Goal: Task Accomplishment & Management: Complete application form

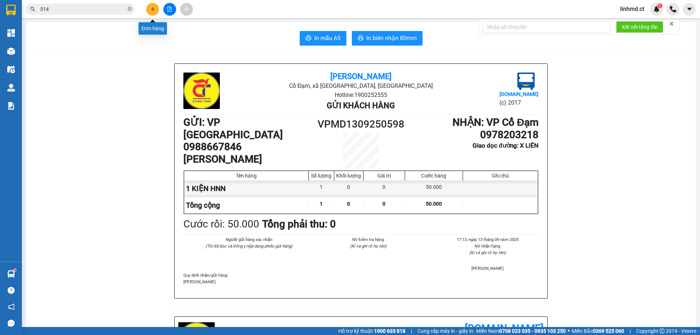
click at [153, 7] on icon "plus" at bounding box center [152, 9] width 5 height 5
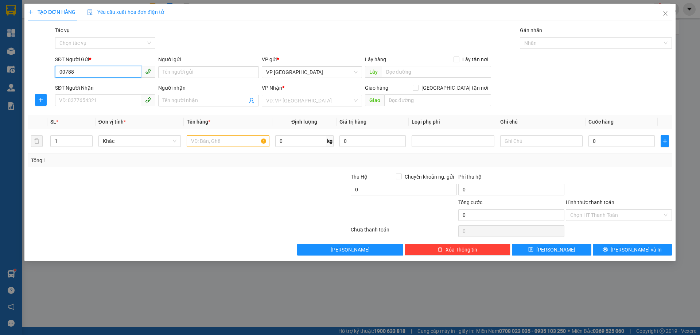
click at [63, 74] on input "00788" at bounding box center [98, 72] width 86 height 12
drag, startPoint x: 83, startPoint y: 73, endPoint x: 52, endPoint y: 75, distance: 30.7
click at [52, 75] on div "SĐT Người Gửi * 0788 0788 Người gửi Tên người gửi VP gửi * VP Mỹ Đình Lấy hàng …" at bounding box center [349, 68] width 645 height 26
click at [104, 87] on div "0932377088 - C PHƯƠNG" at bounding box center [104, 87] width 91 height 8
type input "0932377088"
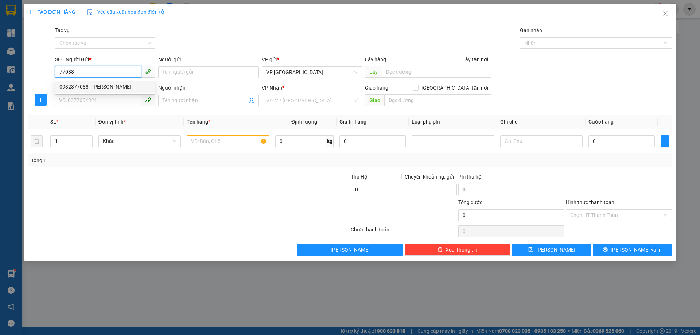
type input "C PHƯƠNG"
type input "0979654012"
type input "C NGÂN"
type input "X HOA"
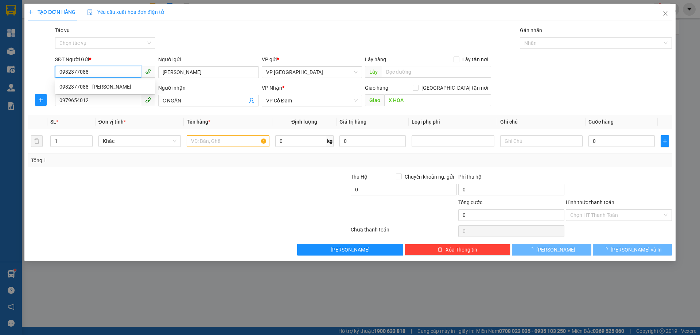
type input "50.000"
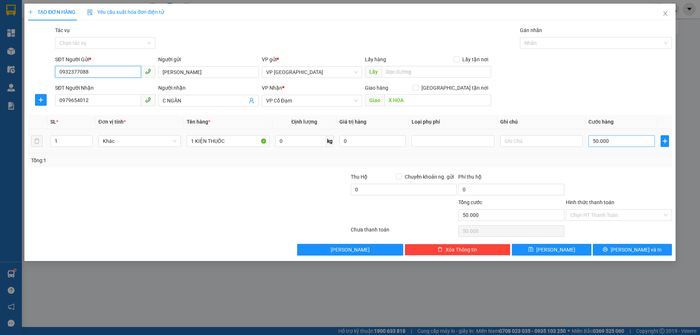
type input "0932377088"
click at [616, 142] on input "50.000" at bounding box center [621, 141] width 66 height 12
type input "0"
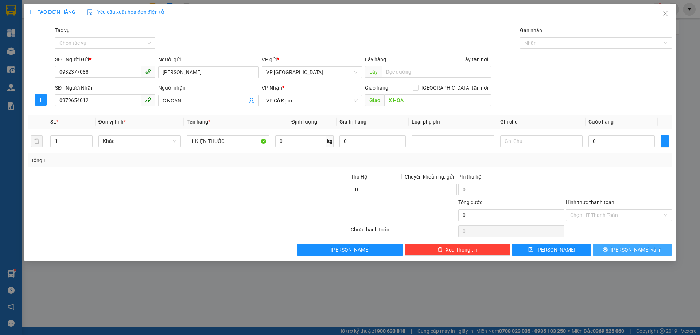
click at [627, 250] on span "[PERSON_NAME] và In" at bounding box center [636, 250] width 51 height 8
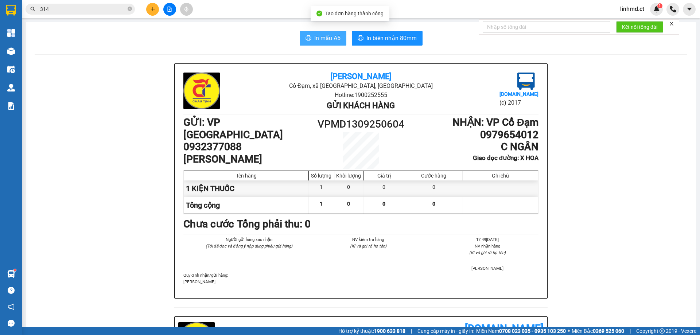
click at [326, 39] on span "In mẫu A5" at bounding box center [327, 38] width 26 height 9
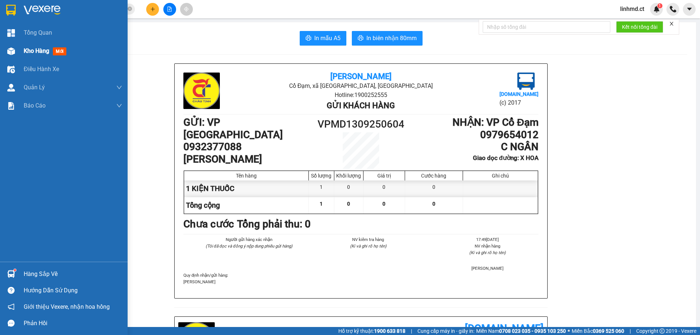
click at [5, 56] on div at bounding box center [11, 51] width 13 height 13
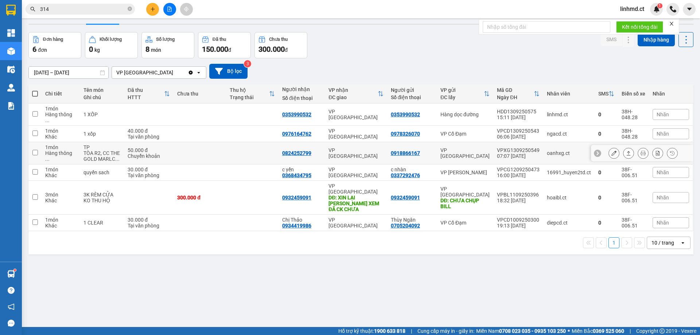
scroll to position [34, 0]
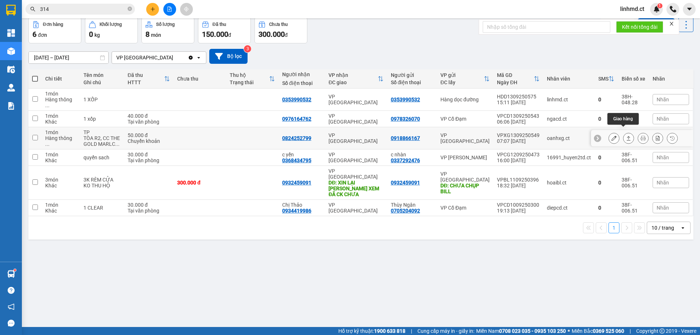
click at [626, 136] on icon at bounding box center [628, 138] width 5 height 5
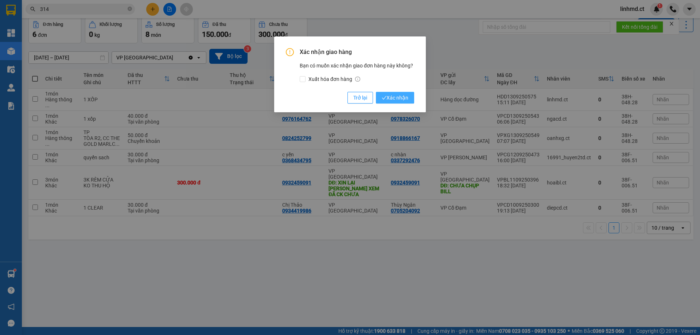
click at [401, 98] on span "Xác nhận" at bounding box center [395, 98] width 27 height 8
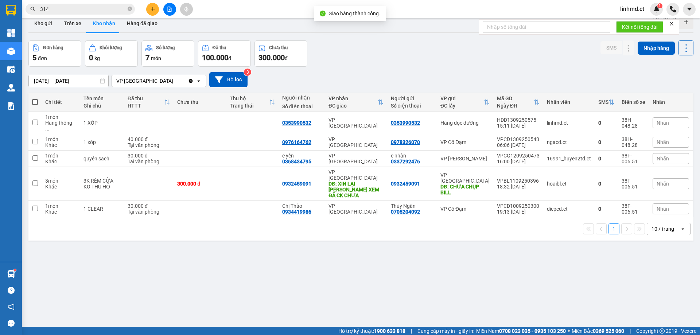
scroll to position [0, 0]
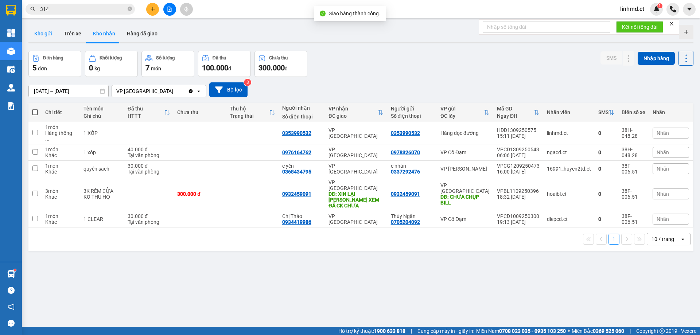
click at [42, 36] on button "Kho gửi" at bounding box center [43, 33] width 30 height 17
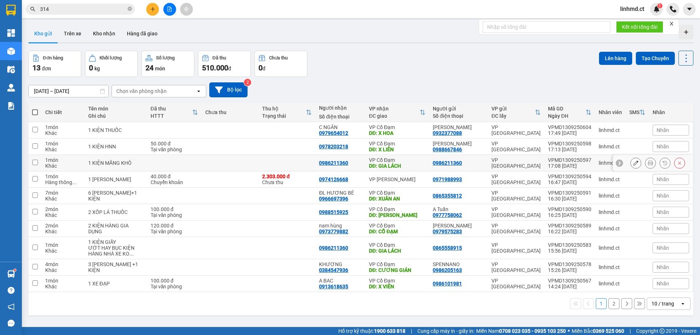
scroll to position [34, 0]
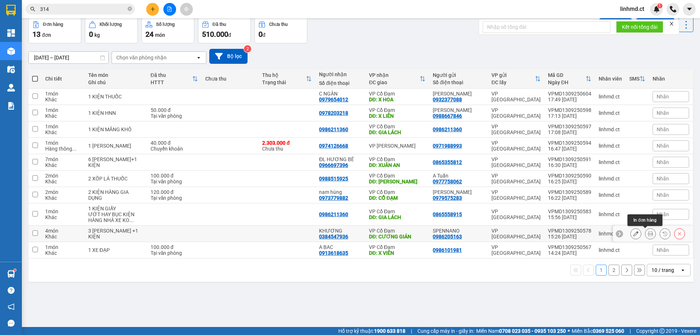
click at [645, 231] on button at bounding box center [650, 233] width 10 height 13
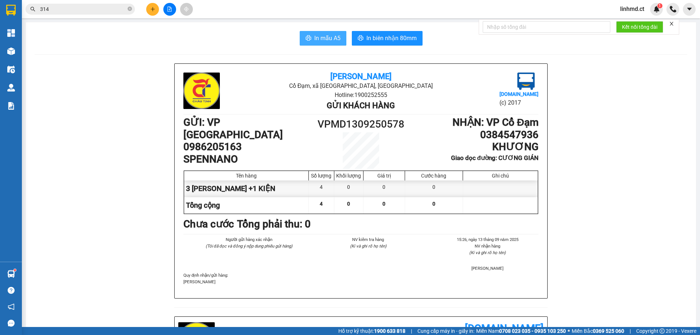
click at [300, 40] on button "In mẫu A5" at bounding box center [323, 38] width 47 height 15
click at [153, 8] on icon "plus" at bounding box center [152, 9] width 5 height 5
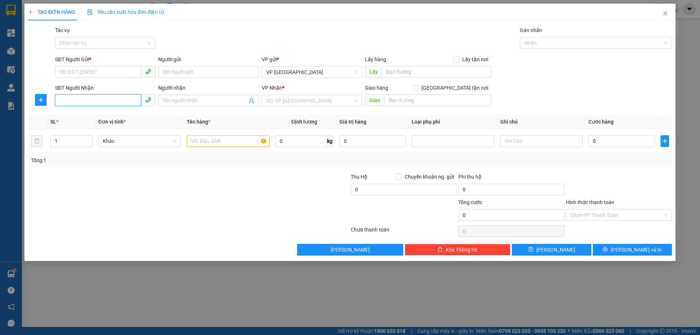
click at [113, 102] on input "SĐT Người Nhận" at bounding box center [98, 100] width 86 height 12
click at [107, 117] on div "0983117165" at bounding box center [104, 115] width 91 height 8
type input "0983117165"
type input "X LIÊN"
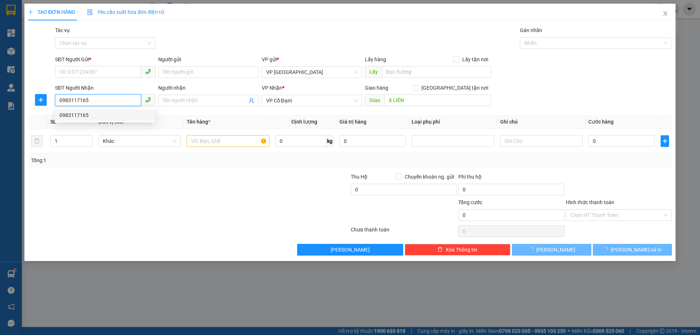
type input "50.000"
type input "0983117165"
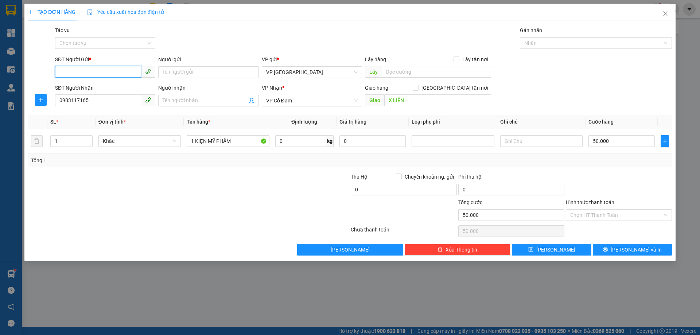
click at [100, 74] on input "SĐT Người Gửi *" at bounding box center [98, 72] width 86 height 12
click at [99, 86] on div "0868080178 - A" at bounding box center [104, 87] width 91 height 8
type input "0868080178"
type input "A"
click at [599, 137] on input "50.000" at bounding box center [621, 141] width 66 height 12
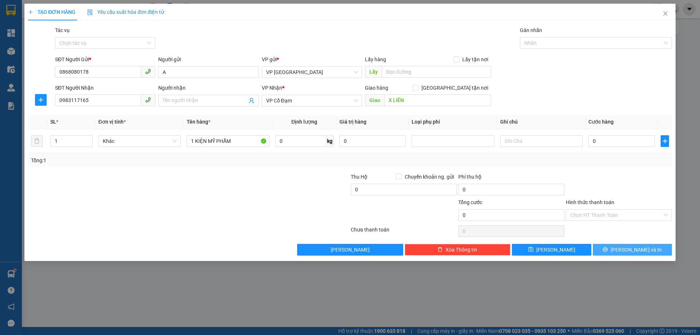
click at [635, 250] on span "[PERSON_NAME] và In" at bounding box center [636, 250] width 51 height 8
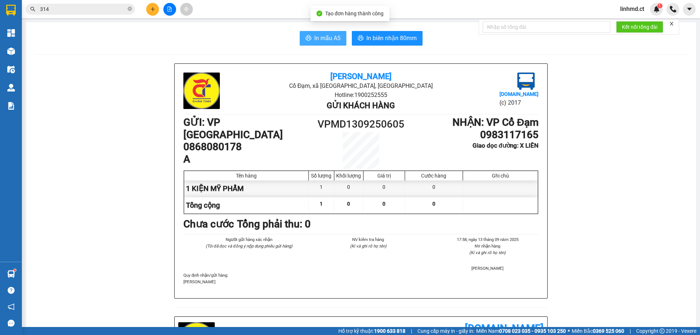
click at [320, 32] on button "In mẫu A5" at bounding box center [323, 38] width 47 height 15
click at [116, 9] on input "314" at bounding box center [83, 9] width 86 height 8
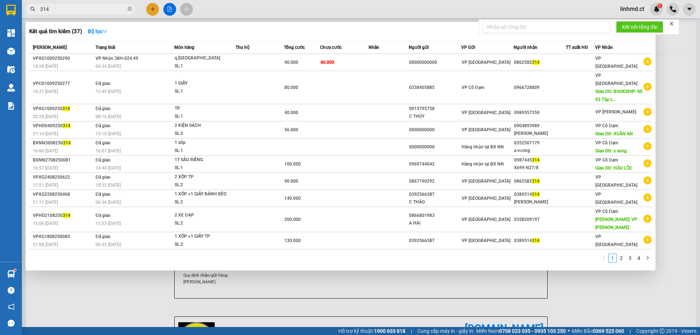
click at [116, 9] on input "314" at bounding box center [83, 9] width 86 height 8
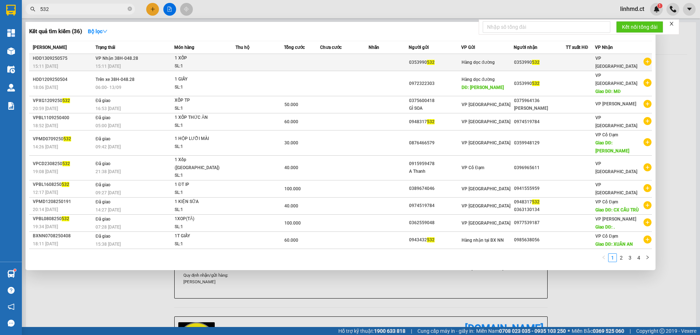
type input "532"
click at [238, 59] on td at bounding box center [259, 62] width 48 height 17
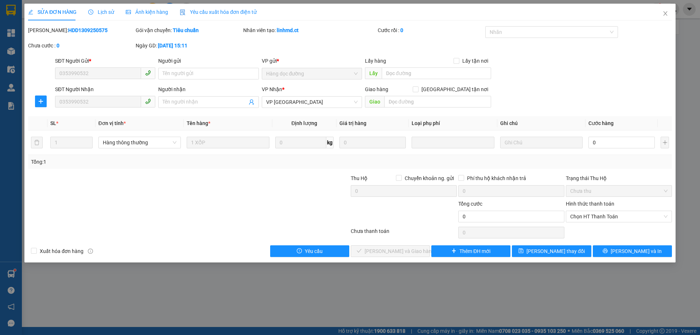
type input "0353990532"
click at [598, 143] on input "0" at bounding box center [621, 143] width 66 height 12
type input "5"
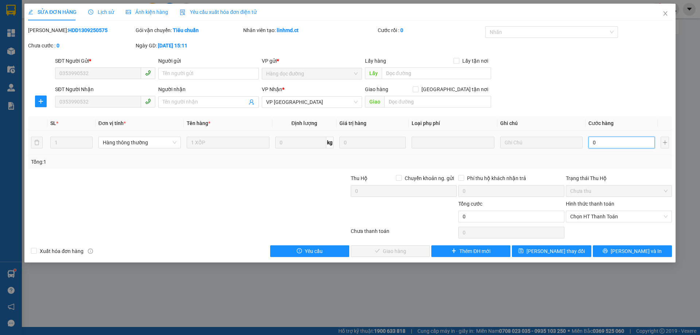
type input "5"
type input "50"
type input "50.000"
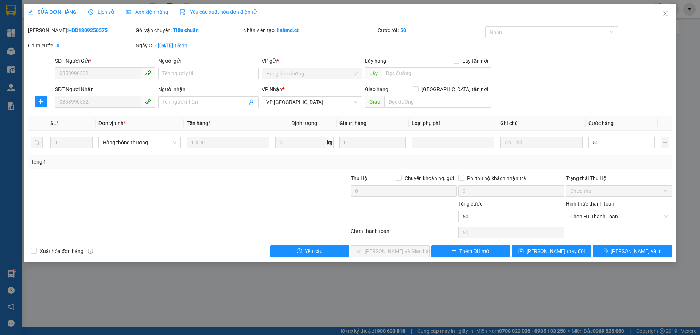
type input "50.000"
click at [619, 179] on div "Trạng thái Thu Hộ" at bounding box center [619, 178] width 106 height 8
click at [578, 220] on span "Chọn HT Thanh Toán" at bounding box center [618, 216] width 97 height 11
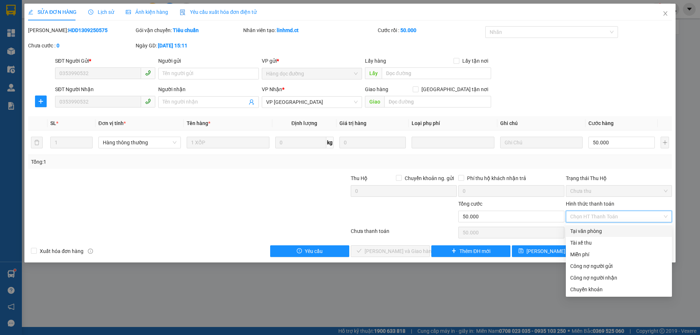
click at [584, 231] on div "Tại văn phòng" at bounding box center [618, 231] width 97 height 8
type input "0"
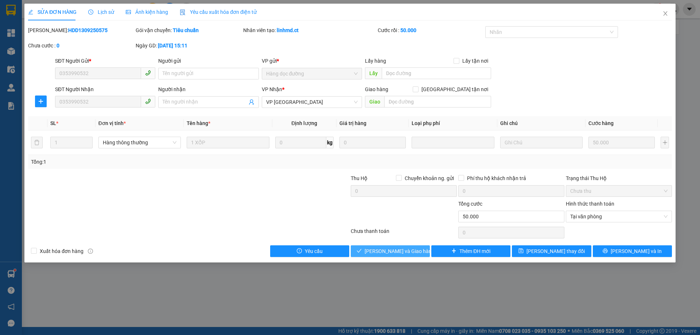
click at [382, 253] on span "[PERSON_NAME] và [PERSON_NAME] hàng" at bounding box center [400, 251] width 70 height 8
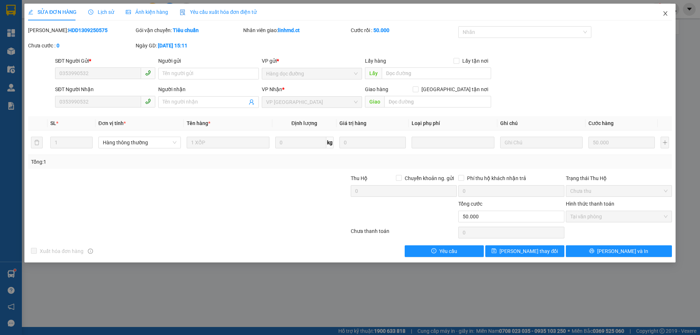
click at [666, 15] on icon "close" at bounding box center [665, 14] width 6 height 6
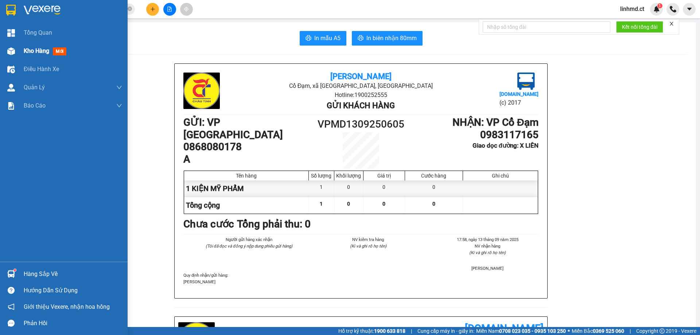
click at [10, 51] on img at bounding box center [11, 51] width 8 height 8
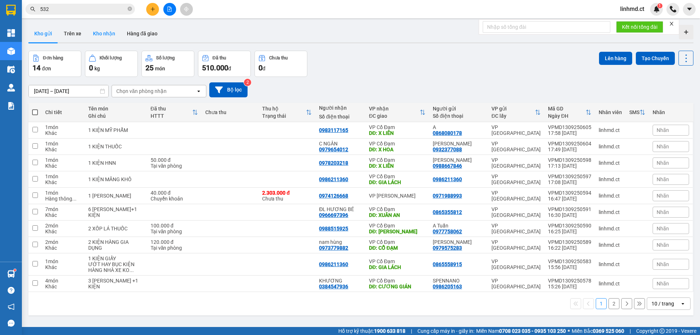
click at [107, 30] on button "Kho nhận" at bounding box center [104, 33] width 34 height 17
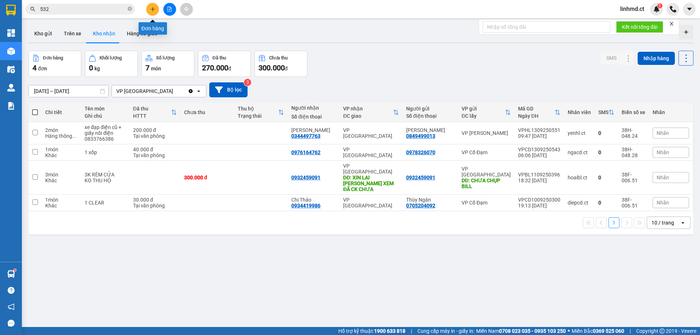
click at [151, 9] on icon "plus" at bounding box center [152, 9] width 5 height 5
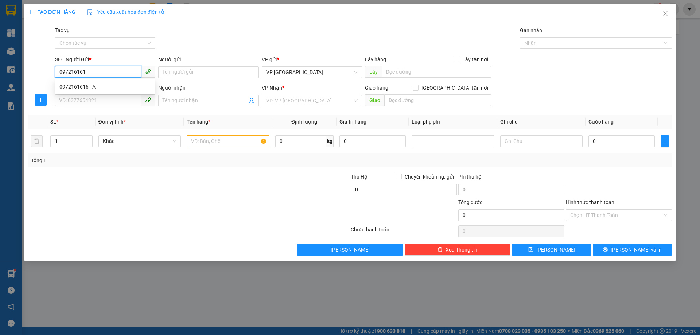
type input "0972161616"
click at [125, 83] on div "0972161616 - A" at bounding box center [104, 87] width 91 height 8
type input "A"
type input "0971467286"
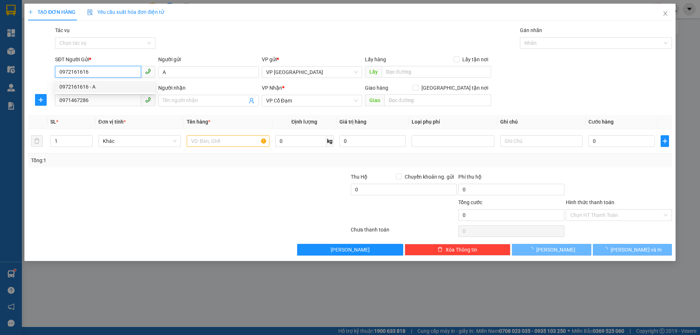
type input "100.000"
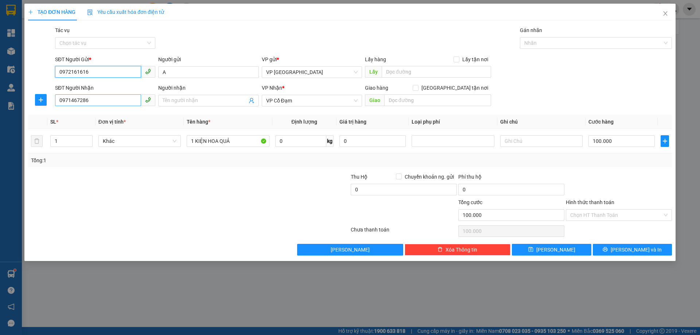
type input "0972161616"
click at [113, 105] on input "0971467286" at bounding box center [98, 100] width 86 height 12
type input "0985725025"
click at [95, 120] on div "0985725025 - HẢI" at bounding box center [105, 115] width 100 height 12
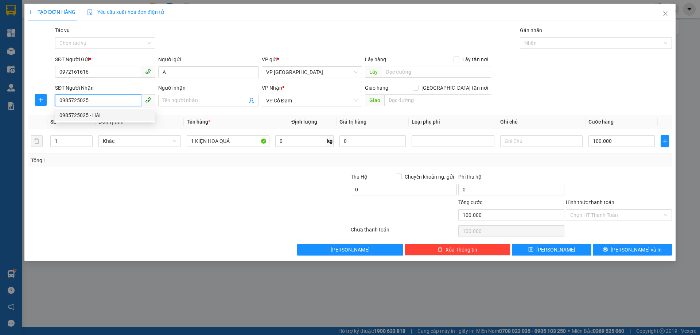
type input "HẢI"
type input "XUAN HOA"
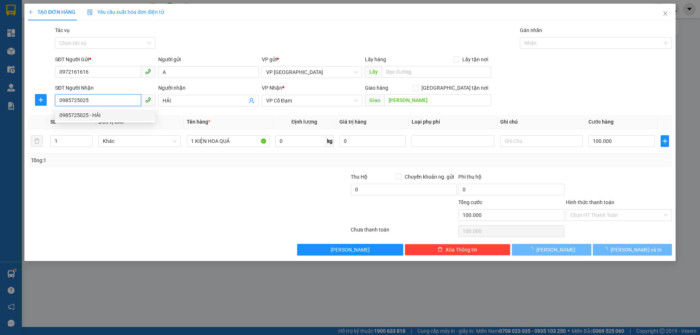
type input "80.000"
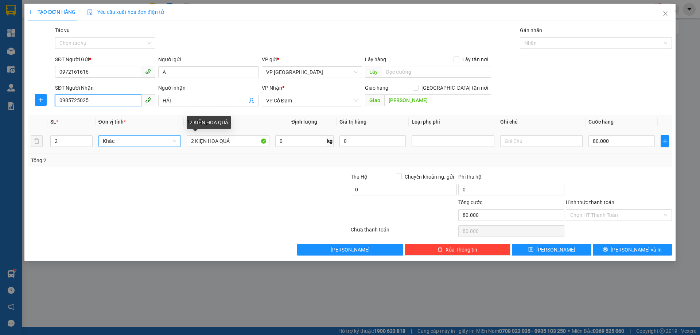
type input "0985725025"
drag, startPoint x: 170, startPoint y: 141, endPoint x: 92, endPoint y: 136, distance: 78.2
click at [101, 141] on tr "2 Khác 2 KIỆN HOA QUẢ 0 kg 0 80.000" at bounding box center [350, 141] width 644 height 24
type input "1 XỐP ĐÔNG LẠNH"
drag, startPoint x: 59, startPoint y: 140, endPoint x: 46, endPoint y: 141, distance: 12.8
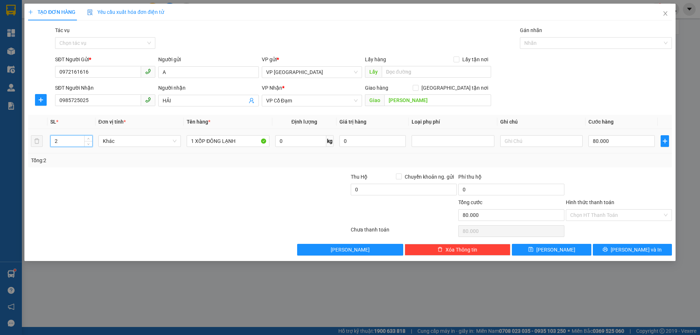
click at [46, 141] on tr "2 Khác 1 XỐP ĐÔNG LẠNH 0 kg 0 80.000" at bounding box center [350, 141] width 644 height 24
type input "1"
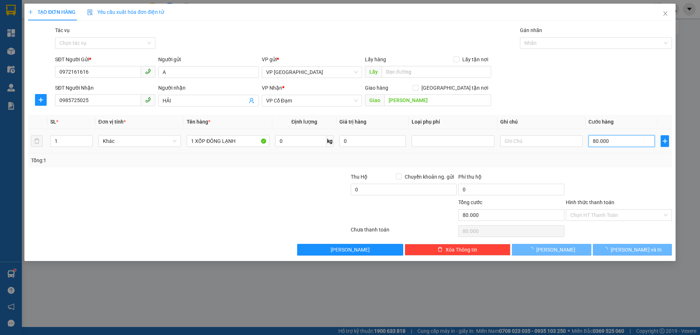
click at [596, 141] on input "80.000" at bounding box center [621, 141] width 66 height 12
type input "0"
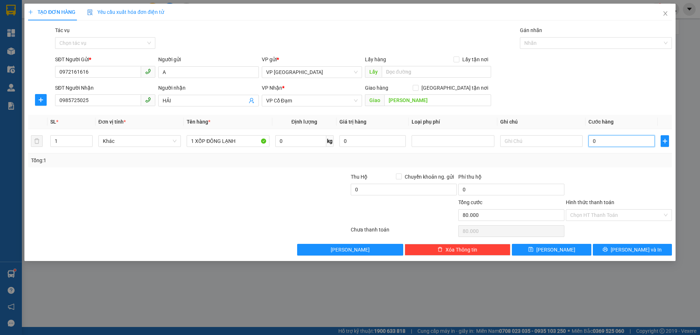
type input "0"
click at [613, 176] on div at bounding box center [619, 186] width 108 height 26
click at [626, 249] on span "[PERSON_NAME] và In" at bounding box center [636, 250] width 51 height 8
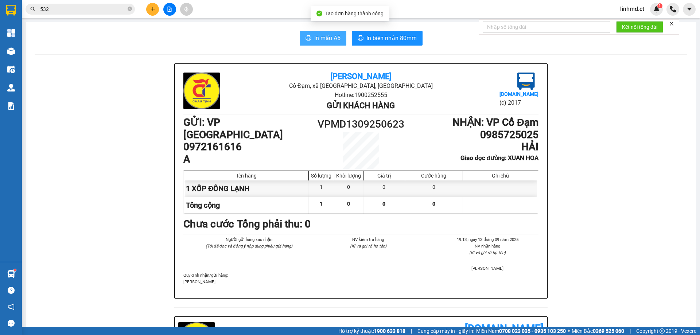
click at [331, 39] on span "In mẫu A5" at bounding box center [327, 38] width 26 height 9
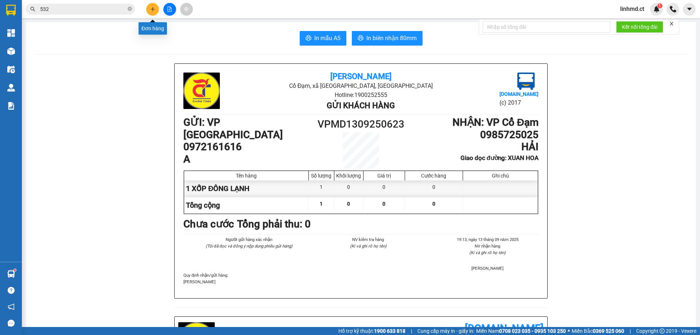
click at [149, 10] on button at bounding box center [152, 9] width 13 height 13
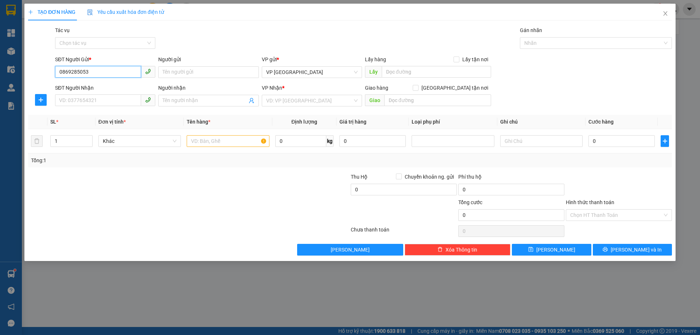
type input "0869285053"
click at [96, 87] on div "SĐT Người Nhận" at bounding box center [105, 88] width 100 height 8
click at [96, 94] on input "SĐT Người Nhận" at bounding box center [98, 100] width 86 height 12
type input "0984685694"
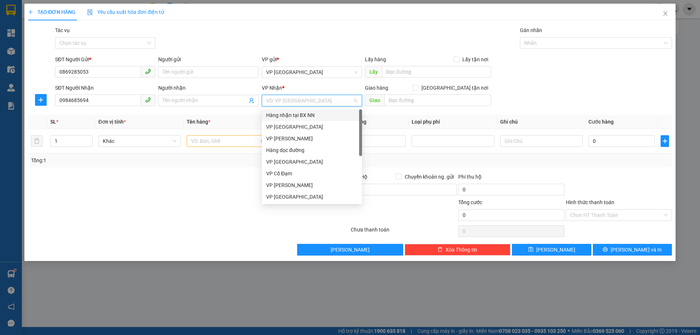
drag, startPoint x: 292, startPoint y: 101, endPoint x: 293, endPoint y: 115, distance: 13.5
click at [292, 102] on input "search" at bounding box center [309, 100] width 86 height 11
click at [301, 172] on div "VP Cổ Đạm" at bounding box center [311, 173] width 91 height 8
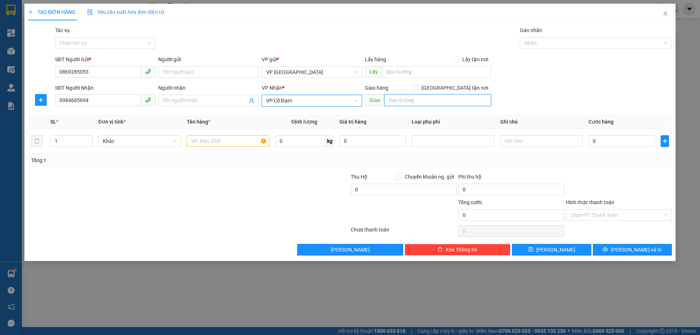
click at [418, 99] on input "text" at bounding box center [437, 100] width 107 height 12
type input "XUÂN GIANG"
click at [211, 143] on input "text" at bounding box center [228, 141] width 82 height 12
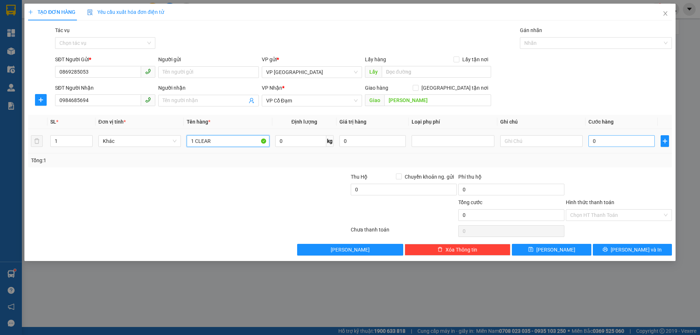
type input "1 CLEAR"
click at [604, 141] on input "0" at bounding box center [621, 141] width 66 height 12
type input "3"
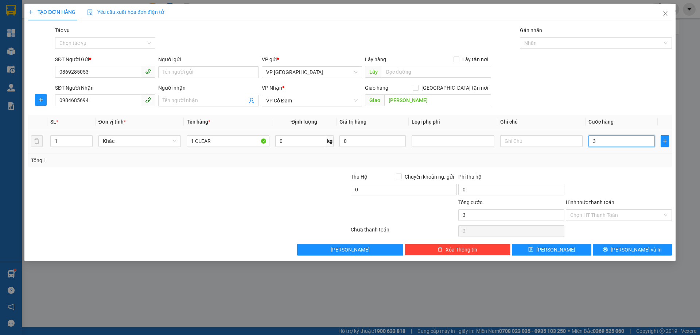
type input "30"
type input "30.000"
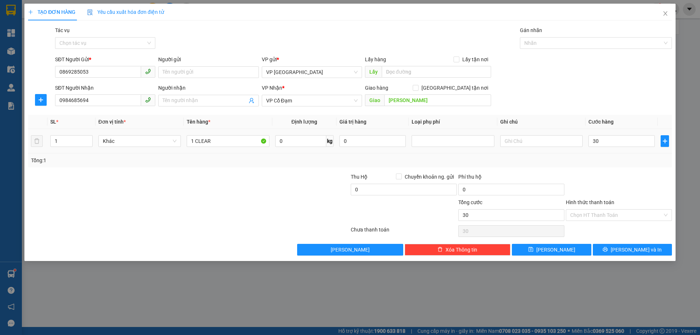
type input "30.000"
click at [600, 152] on td "30.000" at bounding box center [621, 141] width 72 height 24
click at [626, 251] on span "[PERSON_NAME] và In" at bounding box center [636, 250] width 51 height 8
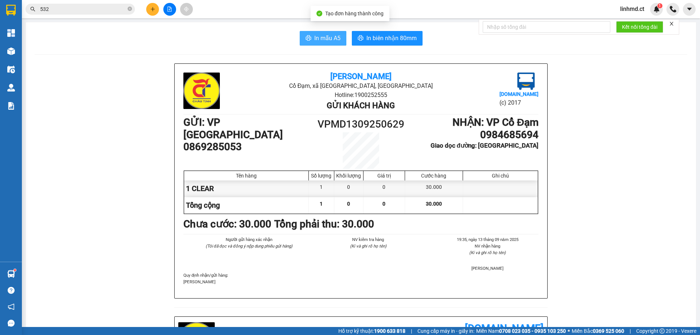
click at [315, 41] on span "In mẫu A5" at bounding box center [327, 38] width 26 height 9
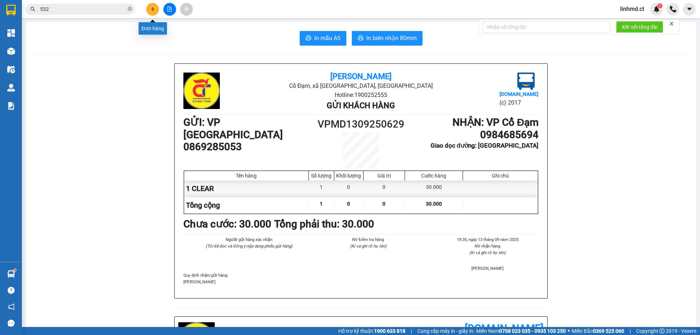
click at [151, 14] on button at bounding box center [152, 9] width 13 height 13
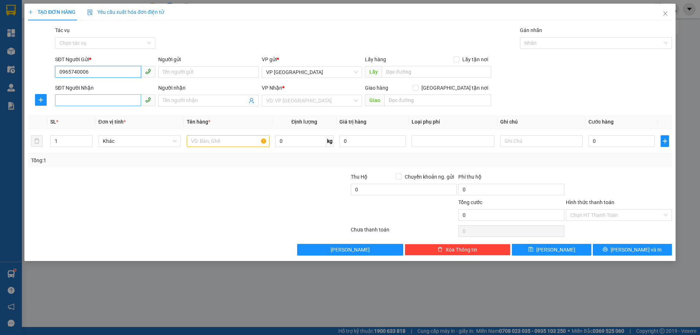
type input "0965740006"
click at [107, 99] on input "SĐT Người Nhận" at bounding box center [98, 100] width 86 height 12
click at [104, 74] on input "0965740006" at bounding box center [98, 72] width 86 height 12
click at [104, 98] on input "SĐT Người Nhận" at bounding box center [98, 100] width 86 height 12
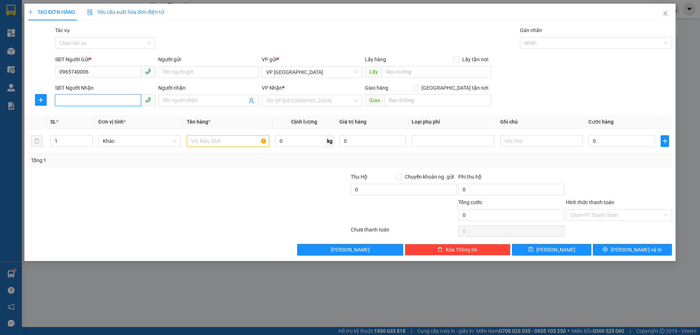
paste input "0965740006"
type input "0965740006"
click at [102, 73] on input "0965740006" at bounding box center [98, 72] width 86 height 12
type input "0369627923"
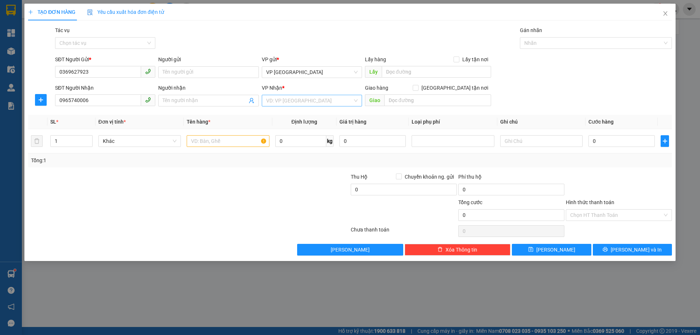
click at [305, 102] on input "search" at bounding box center [309, 100] width 86 height 11
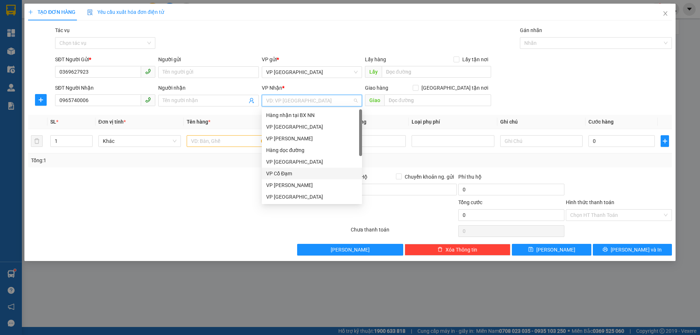
click at [300, 174] on div "VP Cổ Đạm" at bounding box center [311, 173] width 91 height 8
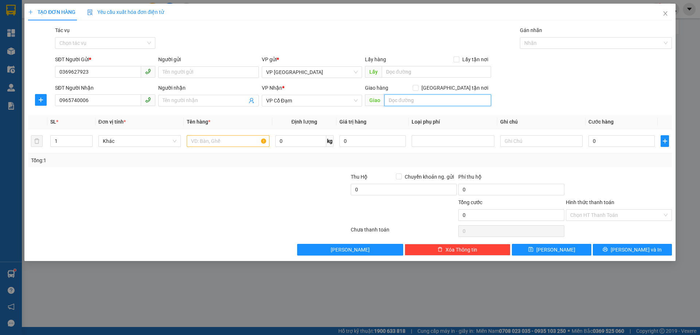
click at [389, 101] on input "text" at bounding box center [437, 100] width 107 height 12
click at [217, 138] on input "text" at bounding box center [228, 141] width 82 height 12
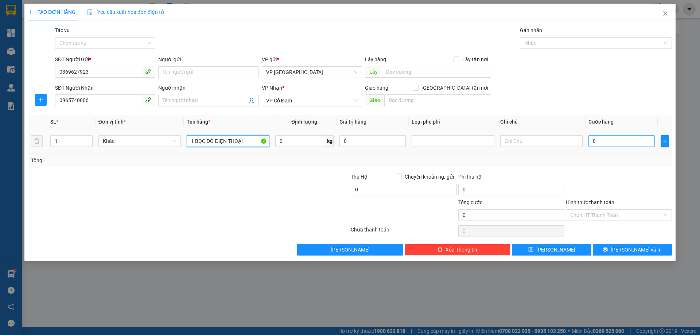
type input "1 BỌC ĐỎ ĐIỆN THOẠI"
click at [621, 140] on input "0" at bounding box center [621, 141] width 66 height 12
type input "1"
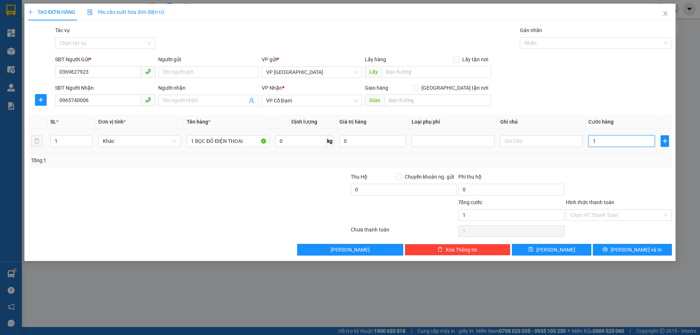
type input "10"
type input "100"
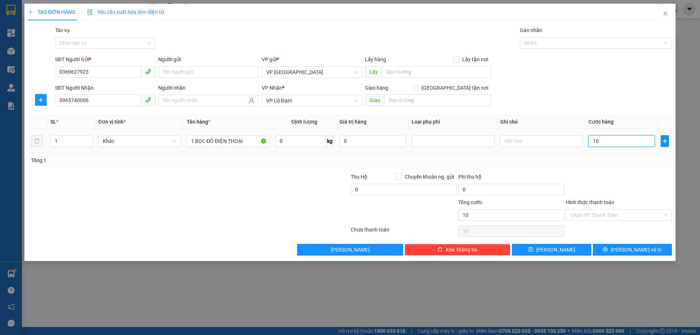
type input "100"
type input "1.000"
type input "100"
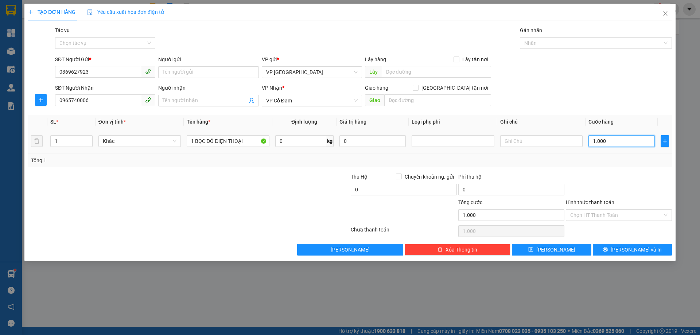
type input "100"
type input "100.000"
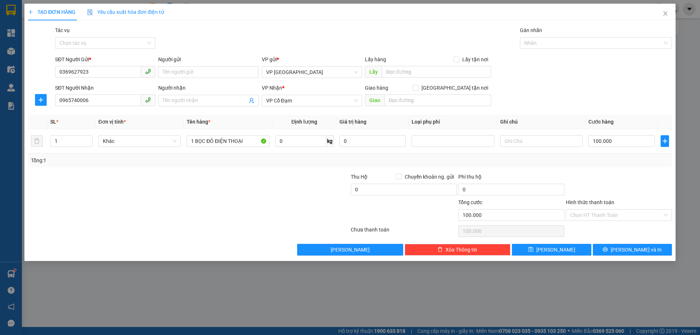
click at [624, 172] on div "Transit Pickup Surcharge Ids Transit Deliver Surcharge Ids Transit Deliver Surc…" at bounding box center [350, 140] width 644 height 229
click at [615, 247] on button "[PERSON_NAME] và In" at bounding box center [632, 250] width 79 height 12
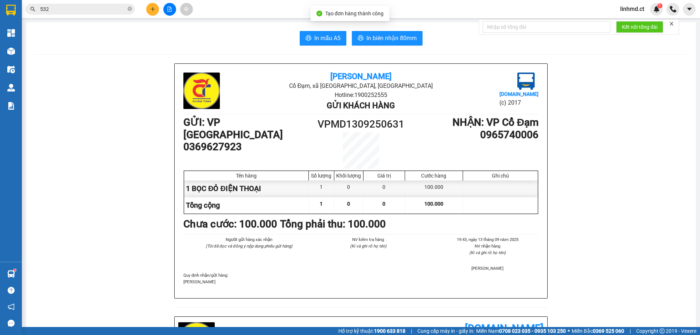
click at [327, 31] on button "In mẫu A5" at bounding box center [323, 38] width 47 height 15
click at [300, 44] on button "In mẫu A5" at bounding box center [323, 38] width 47 height 15
click at [302, 38] on button "In mẫu A5" at bounding box center [323, 38] width 47 height 15
click at [148, 13] on button at bounding box center [152, 9] width 13 height 13
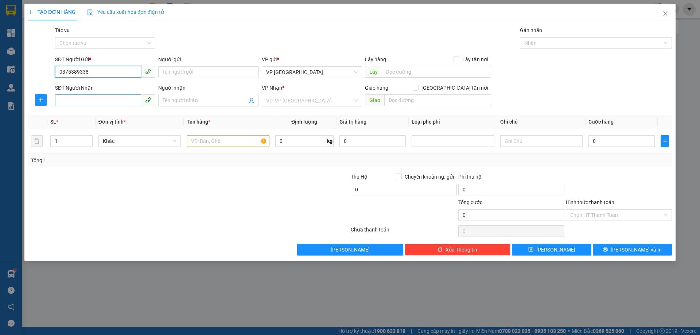
type input "0375389338"
click at [93, 98] on input "SĐT Người Nhận" at bounding box center [98, 100] width 86 height 12
type input "0398983971"
click at [320, 98] on input "search" at bounding box center [309, 100] width 86 height 11
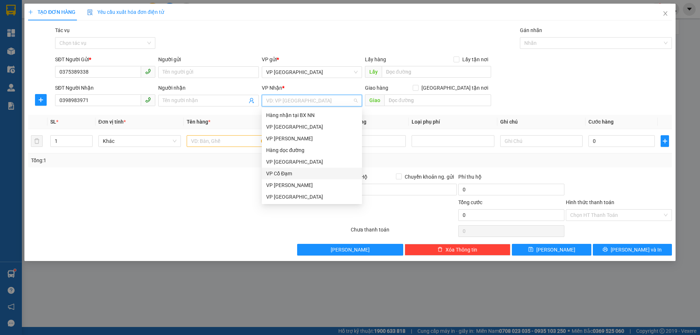
click at [318, 172] on div "VP Cổ Đạm" at bounding box center [311, 173] width 91 height 8
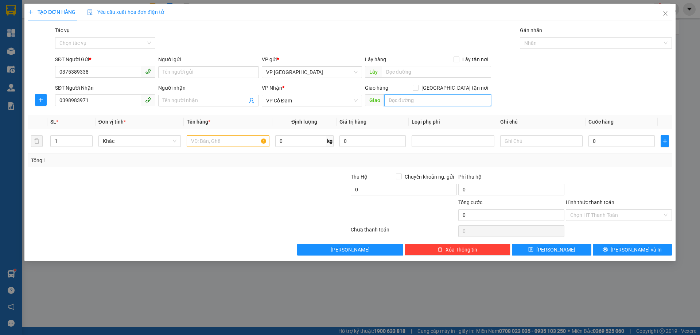
click at [398, 103] on input "text" at bounding box center [437, 100] width 107 height 12
type input "CẦU TRÙ"
click at [217, 140] on input "text" at bounding box center [228, 141] width 82 height 12
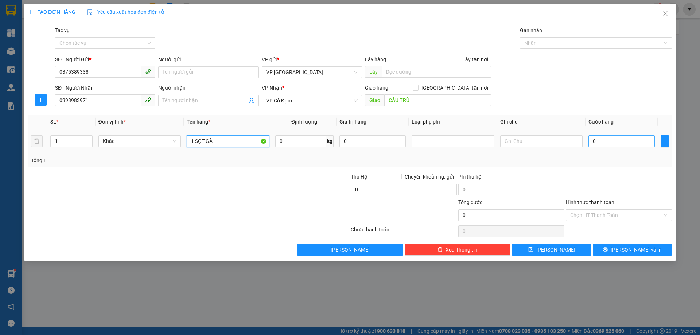
type input "1 SỌT GÀ"
click at [601, 145] on input "0" at bounding box center [621, 141] width 66 height 12
type input "1"
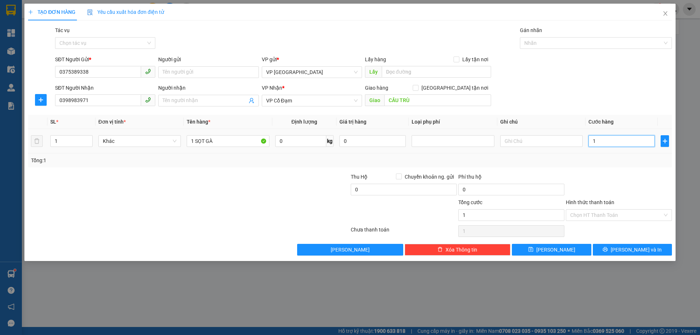
type input "10"
type input "100"
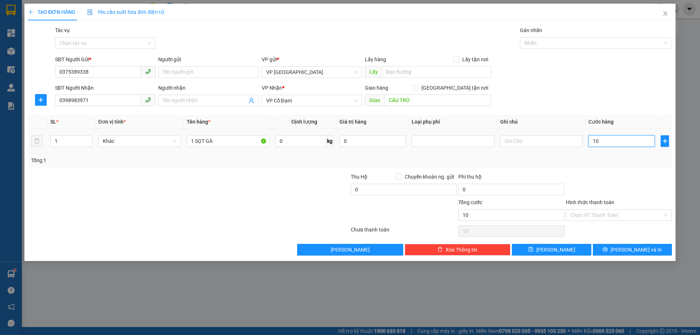
type input "100"
type input "100.000"
click at [603, 165] on div "Tổng: 1" at bounding box center [350, 160] width 644 height 14
click at [613, 210] on input "Hình thức thanh toán" at bounding box center [616, 215] width 92 height 11
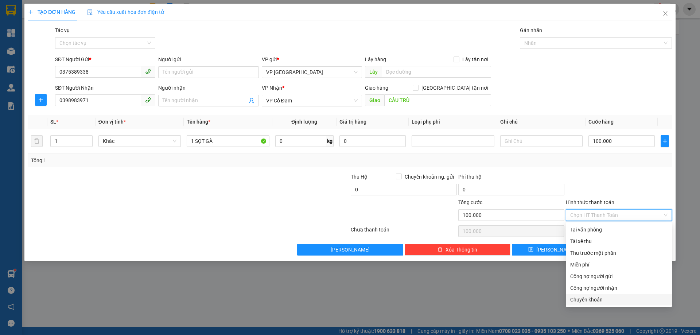
click at [612, 299] on div "Chuyển khoản" at bounding box center [618, 300] width 97 height 8
type input "0"
click at [596, 299] on div "Chuyển khoản" at bounding box center [618, 300] width 97 height 8
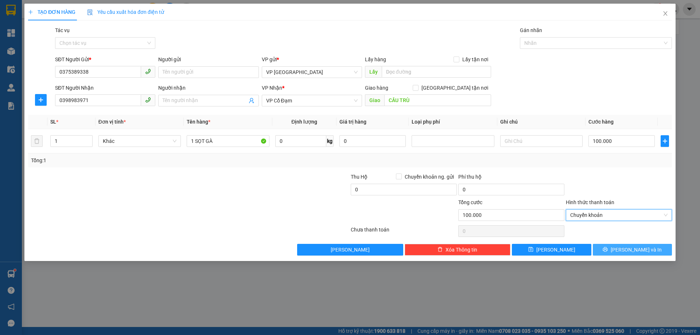
click at [638, 252] on span "[PERSON_NAME] và In" at bounding box center [636, 250] width 51 height 8
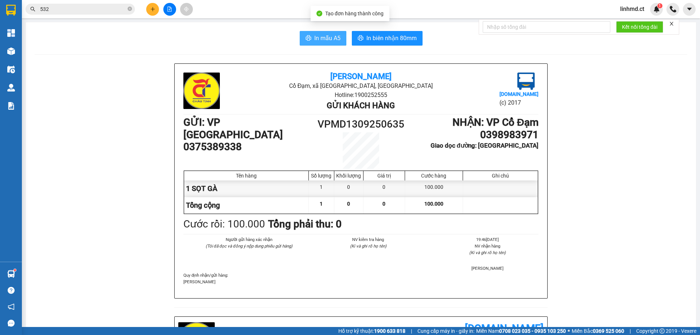
click at [307, 36] on icon "printer" at bounding box center [308, 38] width 6 height 6
click at [87, 4] on span "532" at bounding box center [80, 9] width 109 height 11
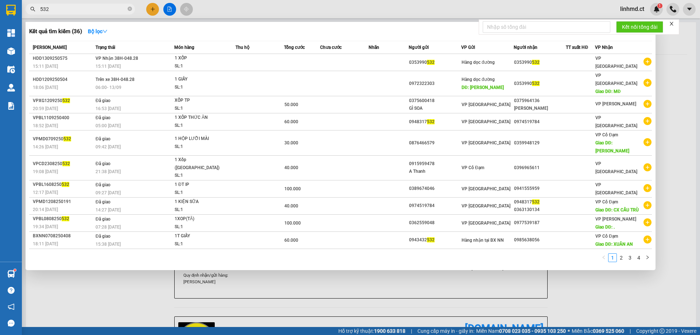
click at [86, 9] on input "532" at bounding box center [83, 9] width 86 height 8
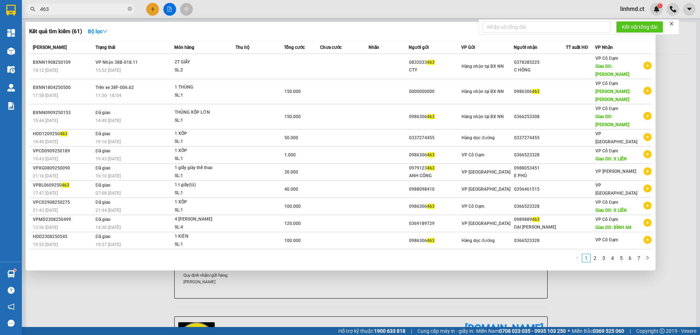
click at [86, 5] on input "463" at bounding box center [83, 9] width 86 height 8
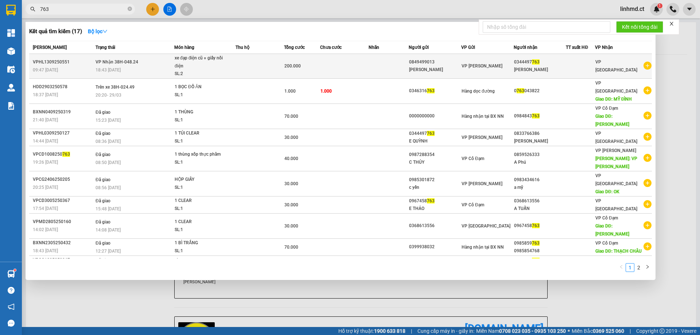
type input "763"
click at [229, 63] on div "xe đạp điện cũ + giấy nồi điện" at bounding box center [202, 62] width 55 height 16
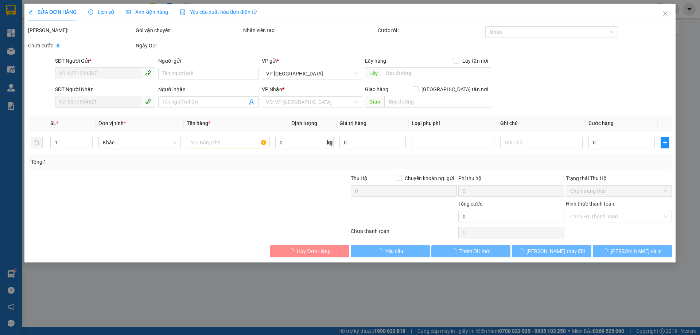
type input "0849499013"
type input "Chú Mạnh"
type input "0344497763"
type input "C Quỳnh"
type input "200.000"
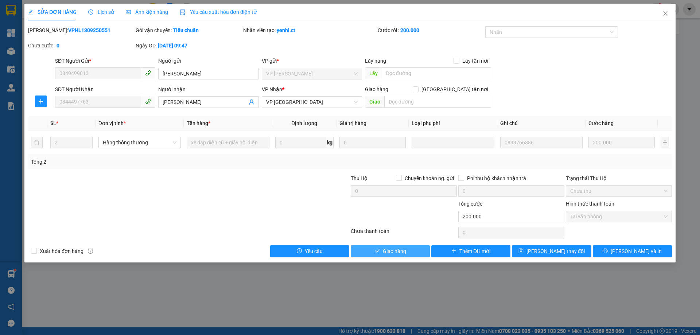
click at [401, 250] on span "Giao hàng" at bounding box center [394, 251] width 23 height 8
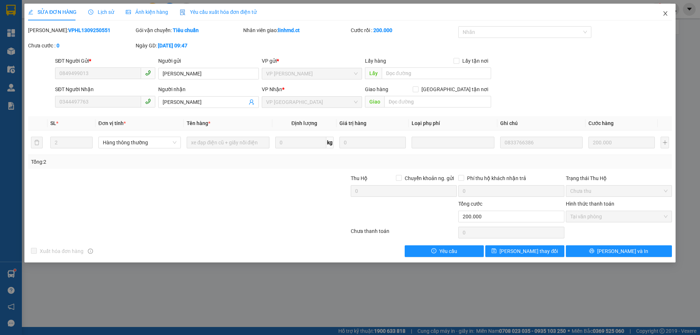
click at [663, 12] on icon "close" at bounding box center [665, 14] width 6 height 6
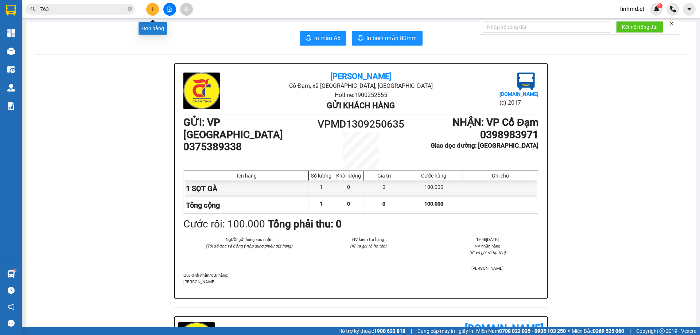
click at [153, 9] on icon "plus" at bounding box center [153, 9] width 4 height 0
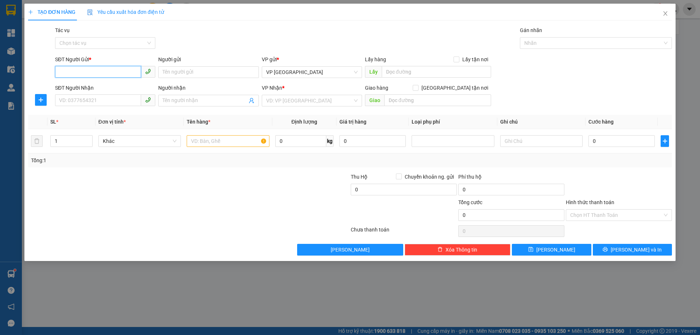
click at [85, 71] on input "SĐT Người Gửi *" at bounding box center [98, 72] width 86 height 12
type input "0941591508"
click at [123, 102] on input "SĐT Người Nhận" at bounding box center [98, 100] width 86 height 12
type input "0919649579"
click at [274, 95] on div "VP Nhận * VD: VP Sài Gòn" at bounding box center [312, 97] width 100 height 26
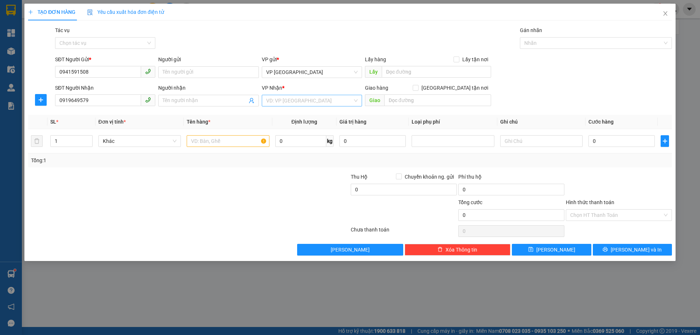
click at [275, 97] on input "search" at bounding box center [309, 100] width 86 height 11
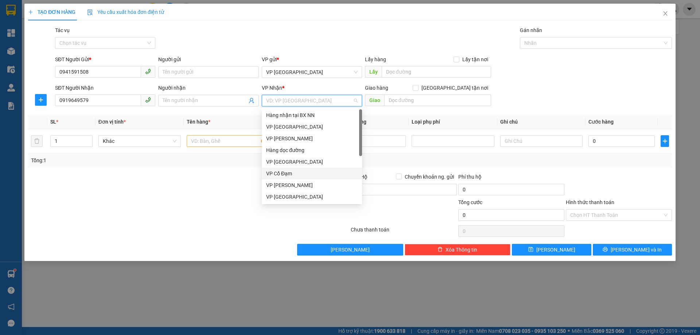
click at [281, 171] on div "VP Cổ Đạm" at bounding box center [311, 173] width 91 height 8
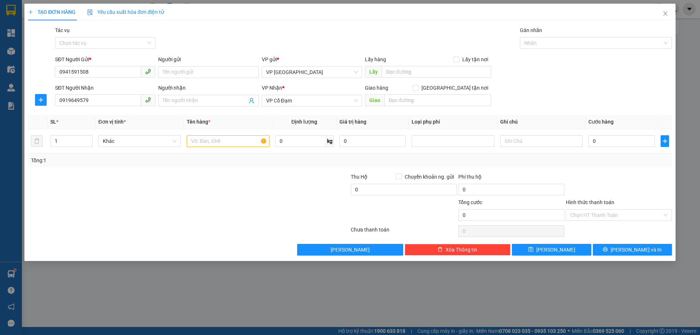
click at [395, 106] on div "Giao" at bounding box center [428, 101] width 126 height 12
click at [394, 101] on input "text" at bounding box center [437, 100] width 107 height 12
type input "NHÀ THỜ NGUYỄN CÔNG TRỨ"
click at [211, 136] on input "text" at bounding box center [228, 141] width 82 height 12
type input "1 BỌC ĐÈN BÀN HỌC"
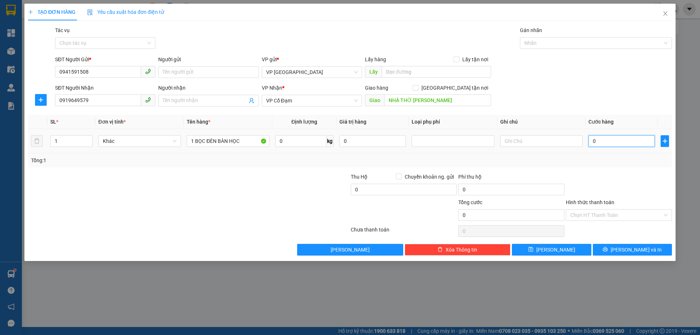
click at [611, 144] on input "0" at bounding box center [621, 141] width 66 height 12
type input "4"
type input "40"
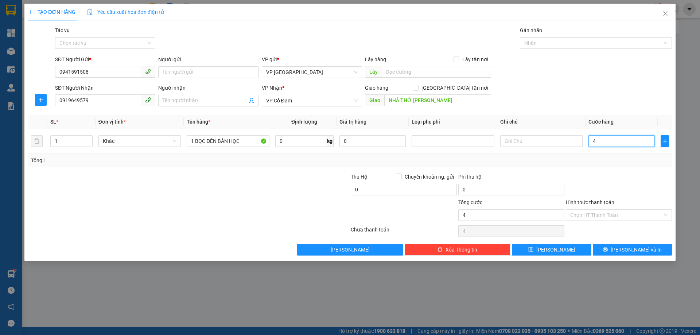
type input "40"
type input "40.000"
click at [593, 157] on div "Tổng: 1" at bounding box center [350, 160] width 638 height 8
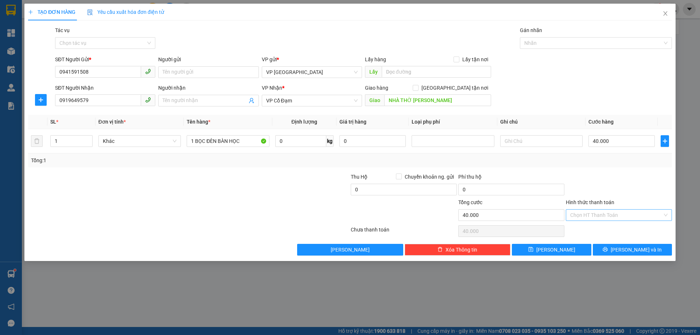
click at [566, 215] on div "Chọn HT Thanh Toán" at bounding box center [619, 215] width 106 height 12
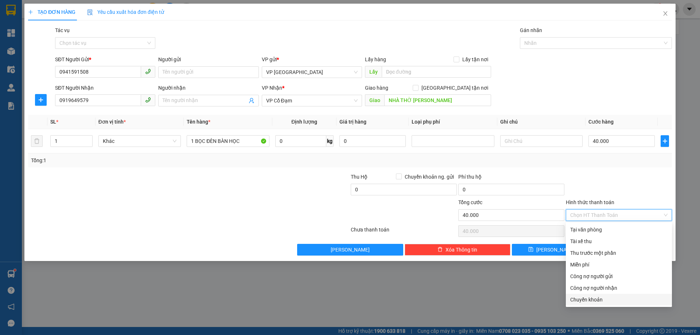
click at [588, 301] on div "Chuyển khoản" at bounding box center [618, 300] width 97 height 8
type input "0"
click at [590, 299] on div "Chuyển khoản" at bounding box center [618, 300] width 97 height 8
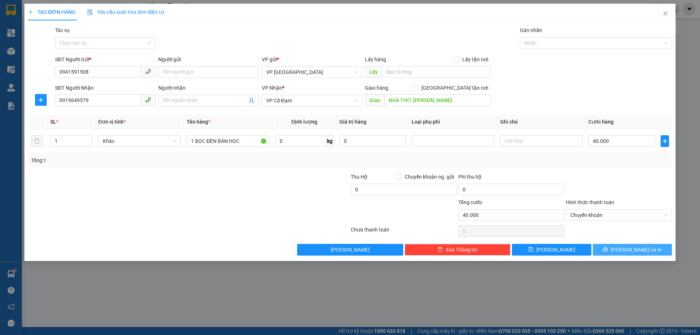
click at [627, 248] on span "[PERSON_NAME] và In" at bounding box center [636, 250] width 51 height 8
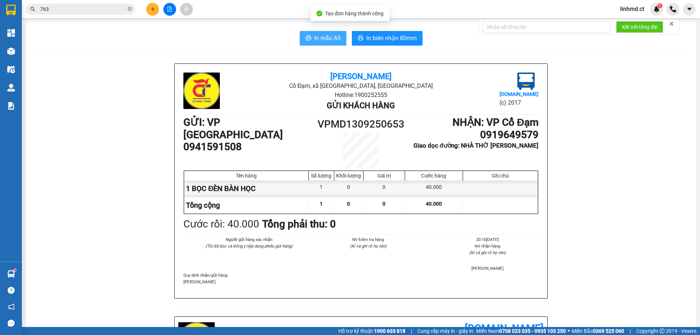
click at [311, 34] on button "In mẫu A5" at bounding box center [323, 38] width 47 height 15
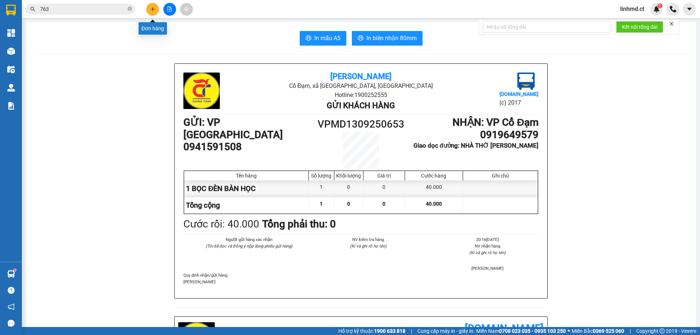
click at [151, 13] on button at bounding box center [152, 9] width 13 height 13
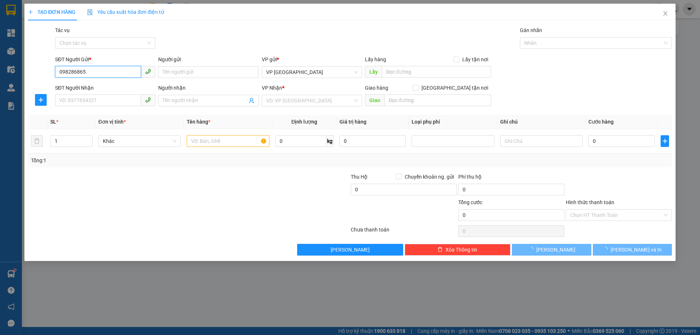
type input "0982868659"
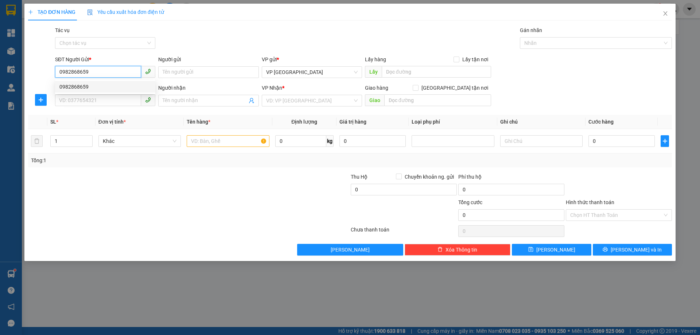
click at [82, 90] on div "0982868659" at bounding box center [104, 87] width 91 height 8
type input "0944506583"
type input "XUÂN MỸ"
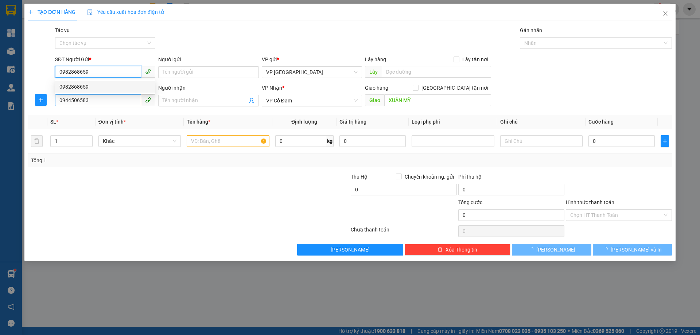
type input "180.000"
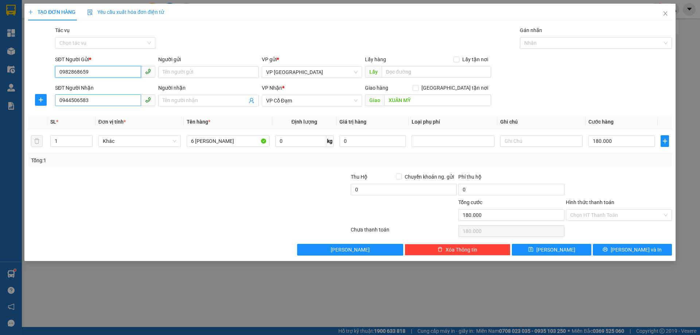
type input "0982868659"
click at [96, 100] on input "0944506583" at bounding box center [98, 100] width 86 height 12
type input "0983577957"
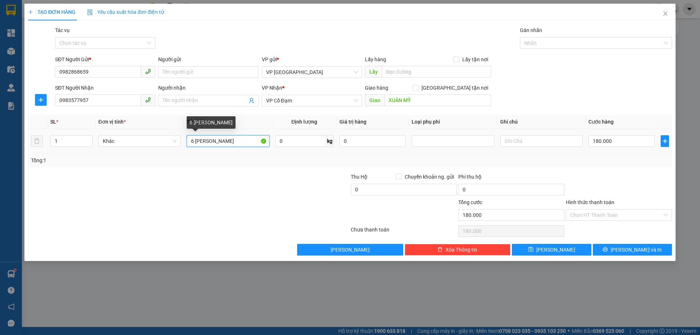
click at [229, 144] on input "6 THÙNG SƠN" at bounding box center [228, 141] width 82 height 12
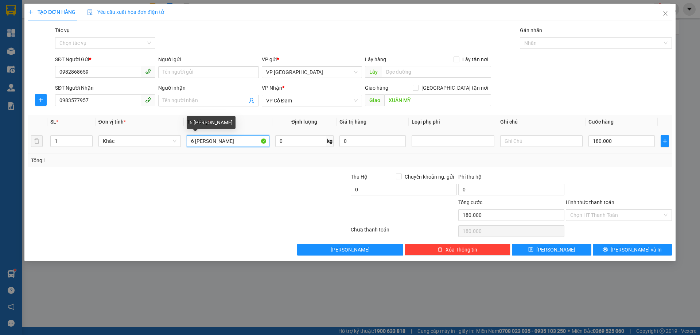
click at [229, 144] on input "6 THÙNG SƠN" at bounding box center [228, 141] width 82 height 12
type input "1"
type input "2 KIỆN(MÁY RỬA BÁT+GIÁ BÁT)"
drag, startPoint x: 63, startPoint y: 138, endPoint x: 48, endPoint y: 136, distance: 15.4
click at [48, 136] on td "1" at bounding box center [71, 141] width 48 height 24
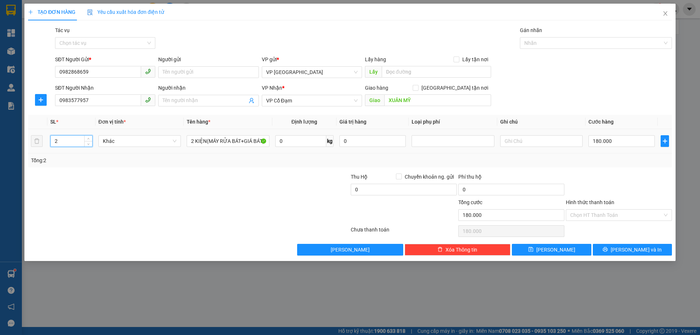
type input "2"
click at [601, 135] on div "180.000" at bounding box center [621, 141] width 66 height 15
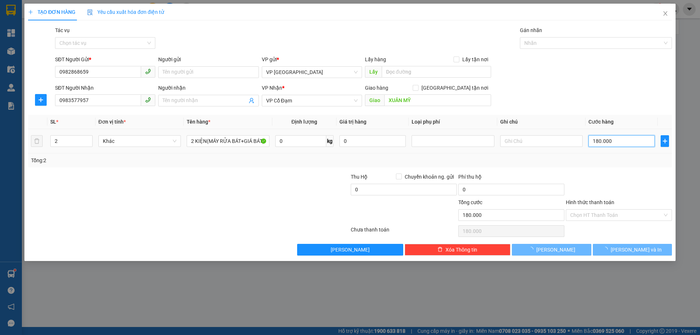
click at [609, 141] on input "180.000" at bounding box center [621, 141] width 66 height 12
type input "0"
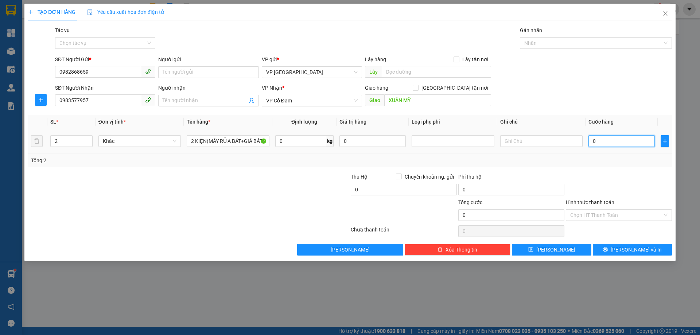
type input "1"
type input "15"
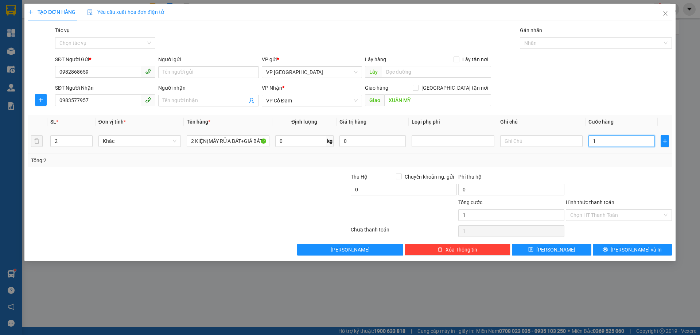
type input "15"
type input "150"
click at [612, 159] on div "Tổng: 2" at bounding box center [350, 160] width 638 height 8
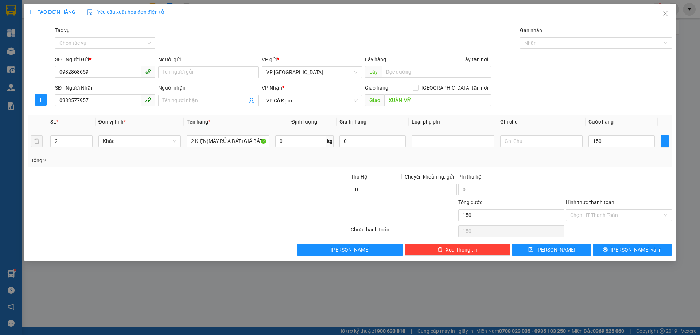
type input "150.000"
click at [631, 177] on div at bounding box center [619, 186] width 108 height 26
click at [625, 224] on div "Chọn HT Thanh Toán" at bounding box center [619, 231] width 108 height 15
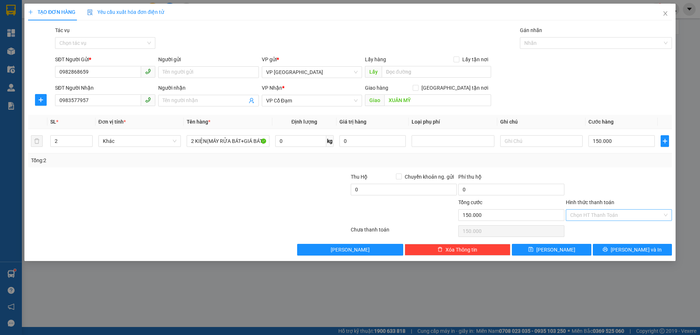
click at [625, 217] on input "Hình thức thanh toán" at bounding box center [616, 215] width 92 height 11
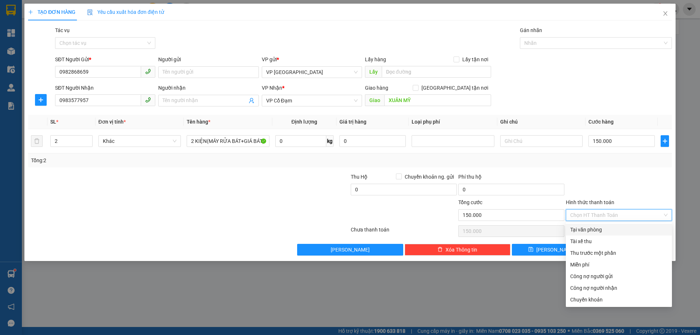
click at [604, 235] on div "Tại văn phòng" at bounding box center [619, 230] width 106 height 12
type input "0"
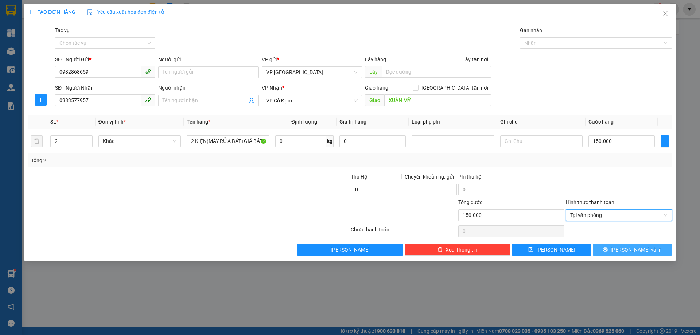
drag, startPoint x: 628, startPoint y: 248, endPoint x: 699, endPoint y: 299, distance: 88.1
click at [628, 249] on span "[PERSON_NAME] và In" at bounding box center [636, 250] width 51 height 8
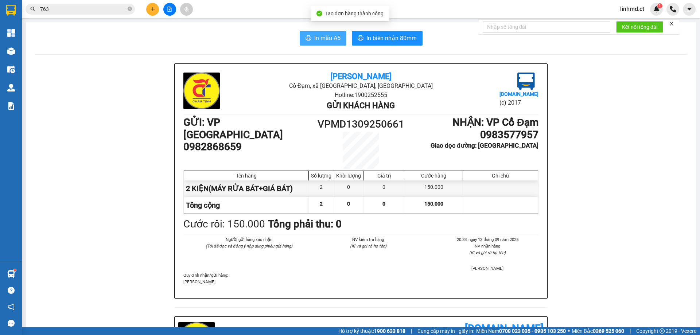
click at [321, 37] on span "In mẫu A5" at bounding box center [327, 38] width 26 height 9
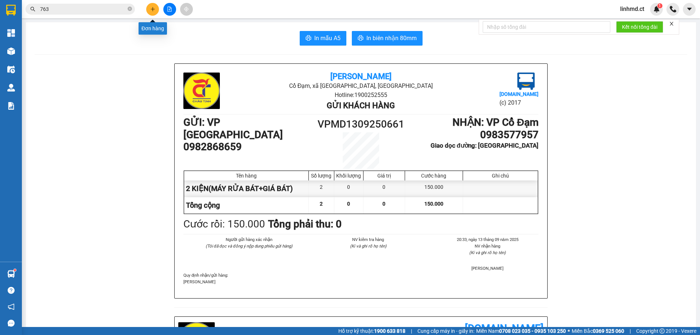
click at [150, 12] on button at bounding box center [152, 9] width 13 height 13
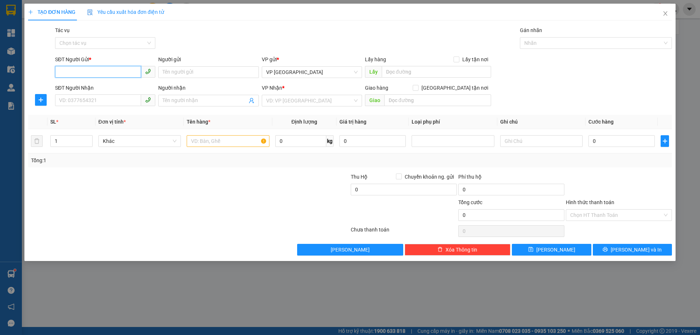
click at [93, 71] on input "SĐT Người Gửi *" at bounding box center [98, 72] width 86 height 12
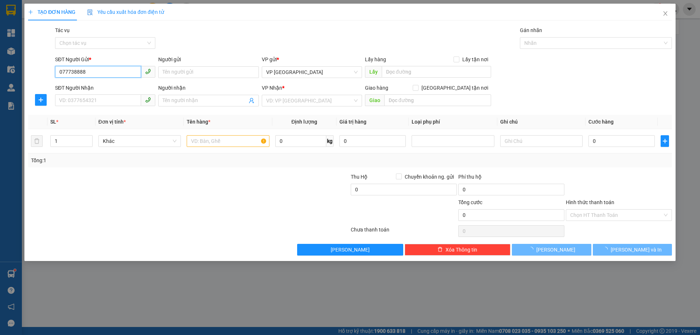
type input "0777388889"
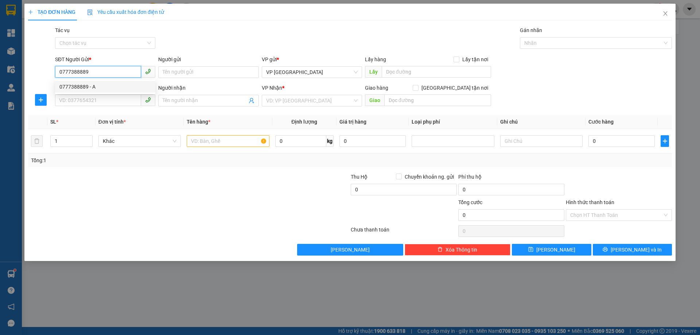
click at [81, 86] on div "0777388889 - A" at bounding box center [104, 87] width 91 height 8
type input "A"
type input "0982020958"
type input "X THANH"
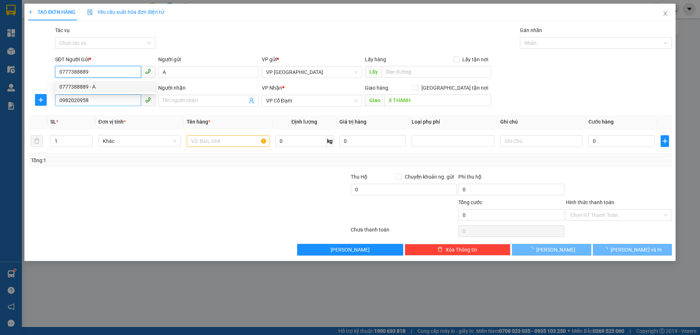
type input "50.000"
type input "0777388889"
click at [100, 101] on input "0982020958" at bounding box center [98, 100] width 86 height 12
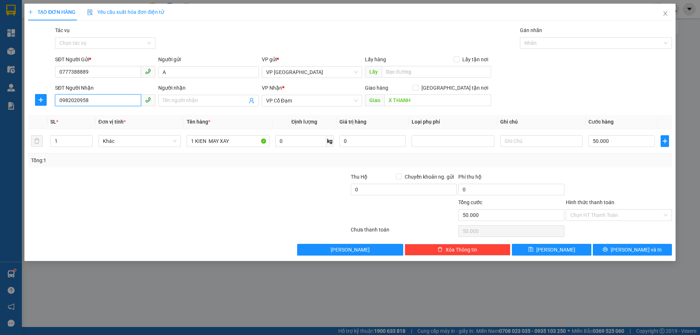
click at [100, 101] on input "0982020958" at bounding box center [98, 100] width 86 height 12
click at [85, 114] on div "0982020958" at bounding box center [104, 115] width 91 height 8
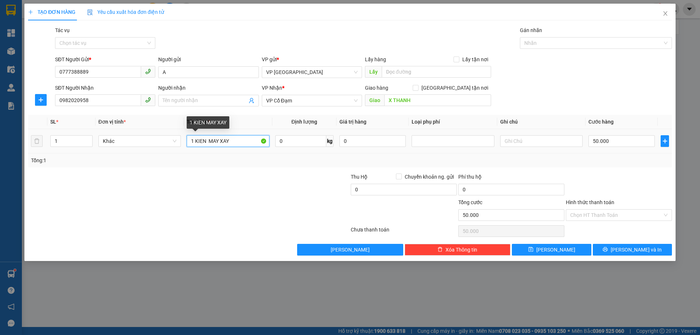
drag, startPoint x: 230, startPoint y: 140, endPoint x: 195, endPoint y: 138, distance: 34.7
click at [195, 138] on input "1 KIEN MAY XAY" at bounding box center [228, 141] width 82 height 12
type input "1 KIỆN BỘT SẮN"
click at [595, 142] on input "50.000" at bounding box center [621, 141] width 66 height 12
type input "4"
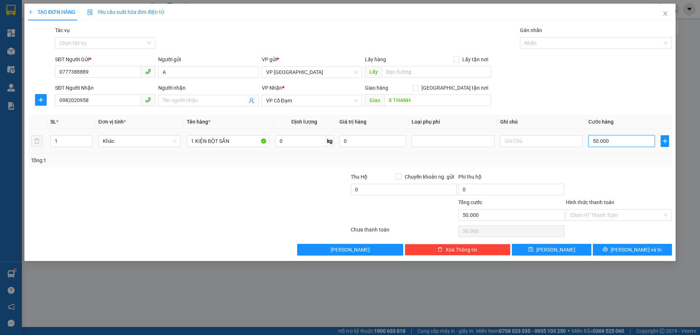
type input "4"
type input "40"
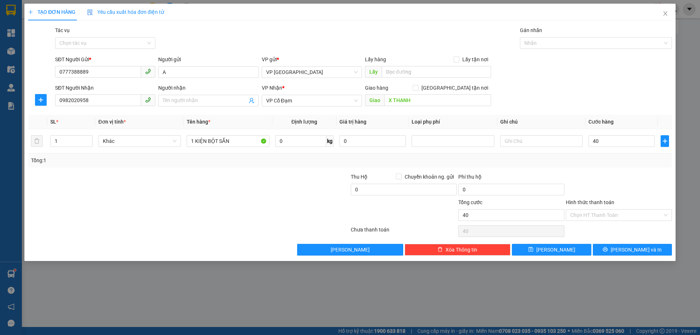
type input "40.000"
click at [599, 181] on div at bounding box center [619, 186] width 108 height 26
click at [601, 217] on input "Hình thức thanh toán" at bounding box center [616, 215] width 92 height 11
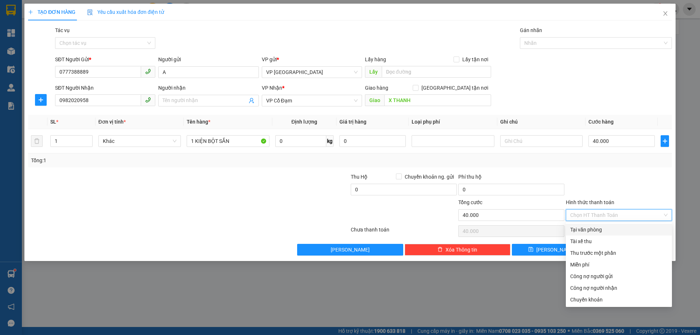
click at [597, 230] on div "Tại văn phòng" at bounding box center [618, 230] width 97 height 8
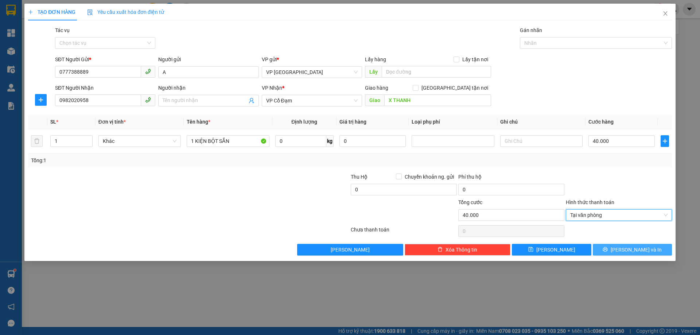
click at [625, 248] on button "[PERSON_NAME] và In" at bounding box center [632, 250] width 79 height 12
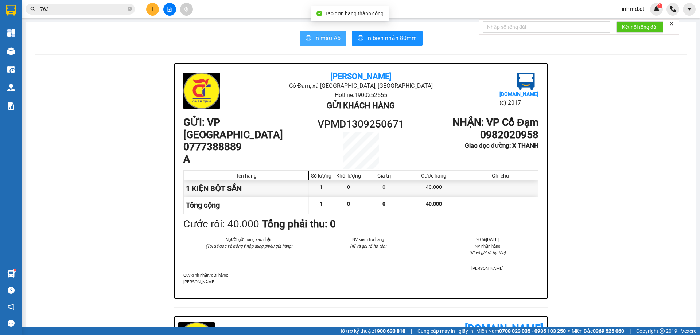
click at [328, 35] on span "In mẫu A5" at bounding box center [327, 38] width 26 height 9
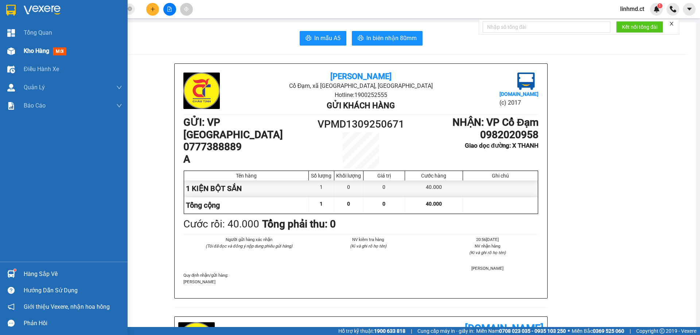
click at [19, 50] on div "Kho hàng mới" at bounding box center [64, 51] width 128 height 18
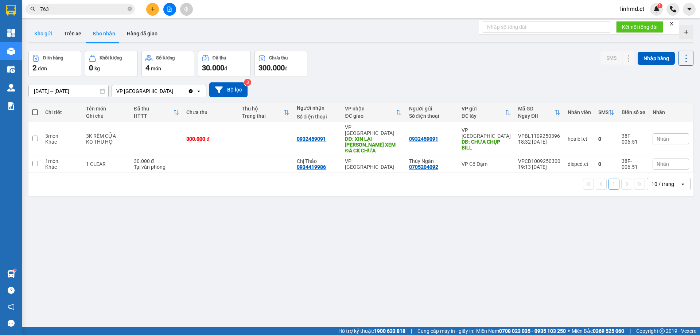
click at [47, 34] on button "Kho gửi" at bounding box center [43, 33] width 30 height 17
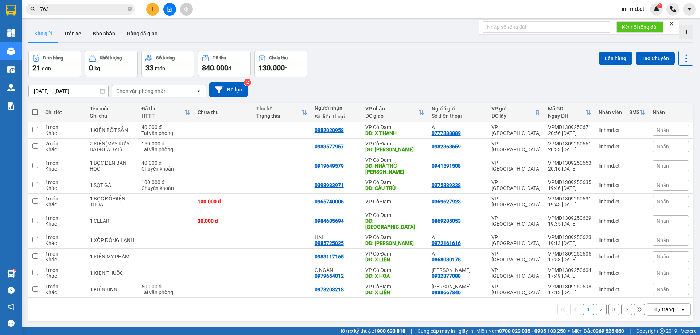
click at [36, 109] on label at bounding box center [35, 112] width 6 height 7
click at [35, 109] on input "checkbox" at bounding box center [35, 109] width 0 height 0
checkbox input "true"
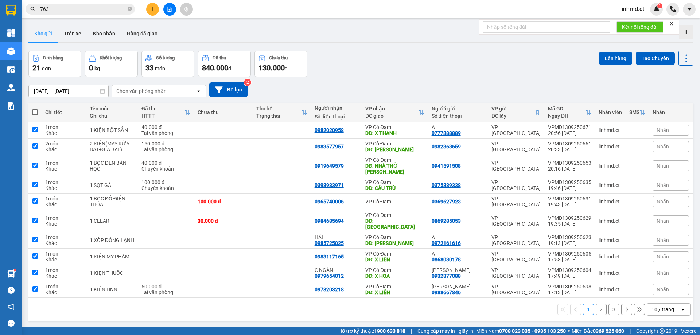
checkbox input "true"
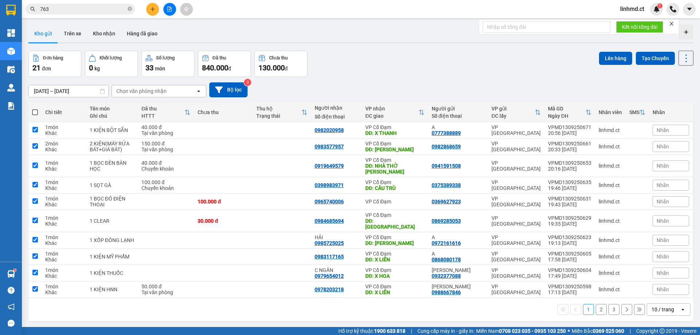
checkbox input "true"
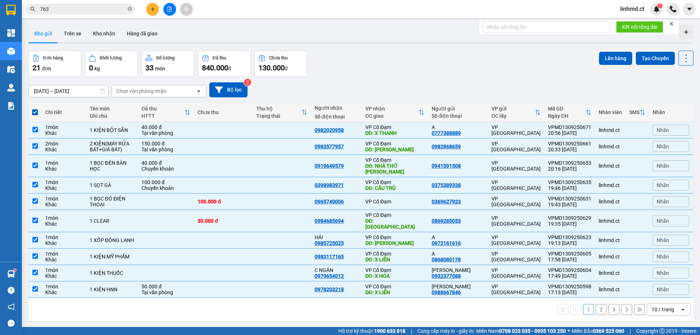
click at [36, 109] on label at bounding box center [35, 112] width 6 height 7
click at [35, 109] on input "checkbox" at bounding box center [35, 109] width 0 height 0
checkbox input "false"
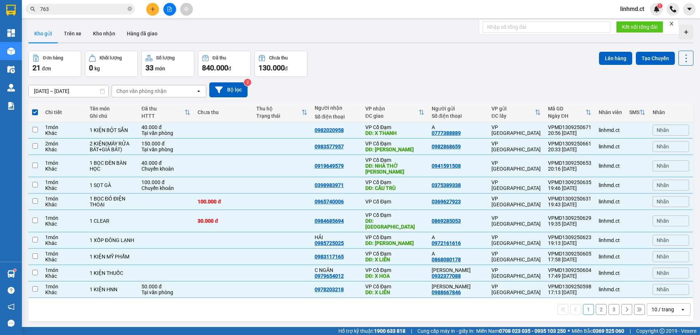
checkbox input "false"
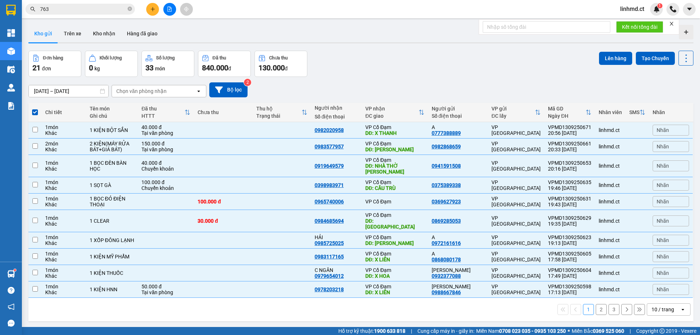
checkbox input "false"
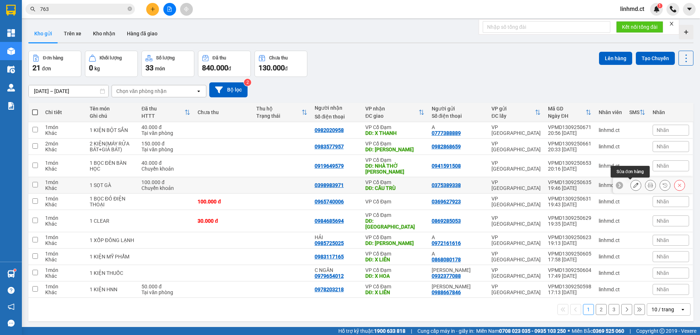
click at [633, 185] on icon at bounding box center [635, 185] width 5 height 5
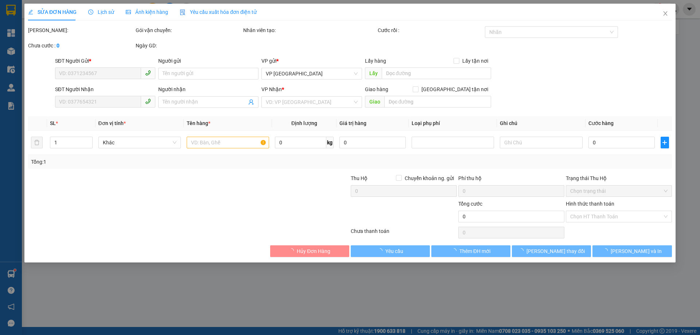
type input "0375389338"
type input "0398983971"
type input "CẦU TRÙ"
type input "100.000"
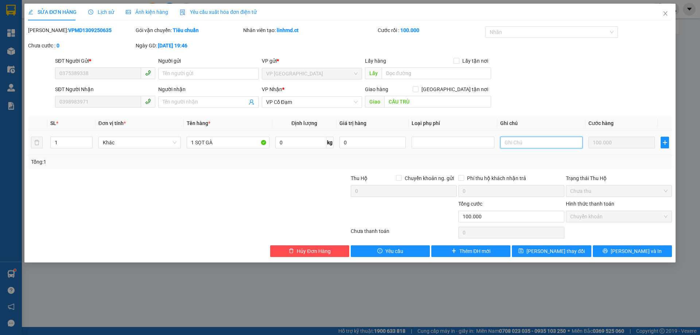
click at [536, 144] on input "text" at bounding box center [541, 143] width 82 height 12
type input "X"
click at [540, 247] on button "[PERSON_NAME] thay đổi" at bounding box center [551, 251] width 79 height 12
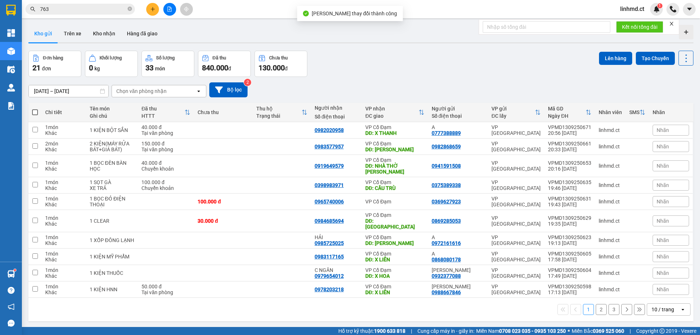
click at [36, 111] on span at bounding box center [35, 112] width 6 height 6
click at [35, 109] on input "checkbox" at bounding box center [35, 109] width 0 height 0
checkbox input "true"
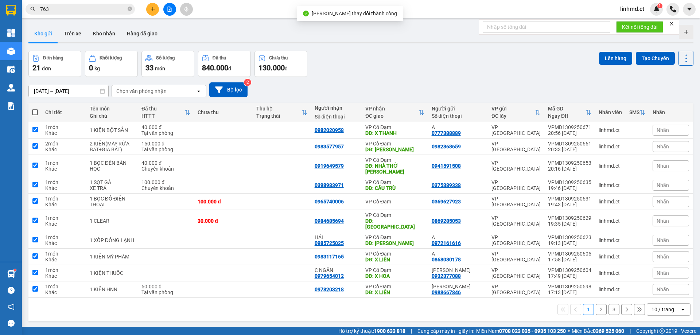
checkbox input "true"
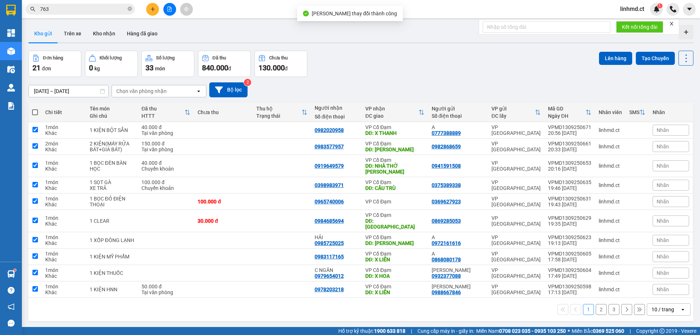
checkbox input "true"
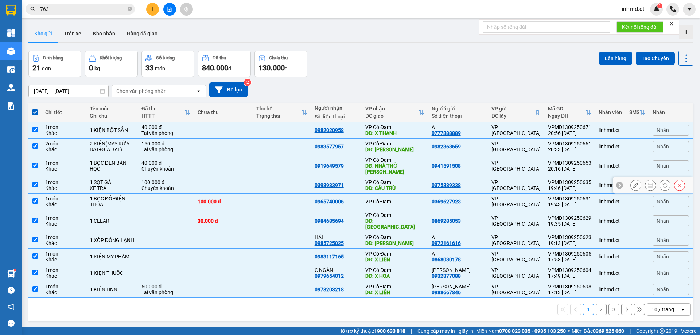
click at [32, 182] on td at bounding box center [34, 185] width 13 height 16
checkbox input "false"
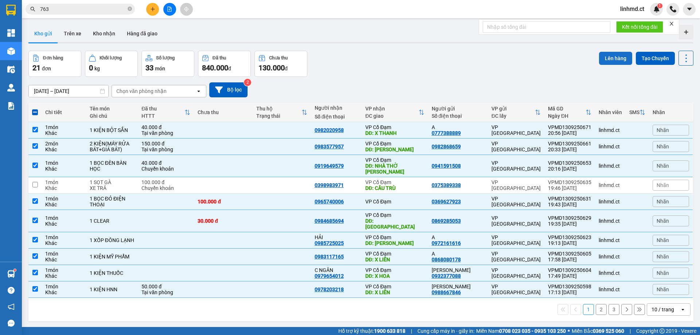
click at [616, 52] on button "Lên hàng" at bounding box center [615, 58] width 33 height 13
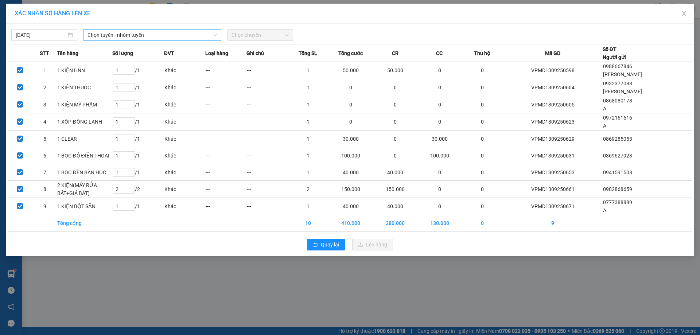
click at [182, 32] on span "Chọn tuyến - nhóm tuyến" at bounding box center [151, 35] width 129 height 11
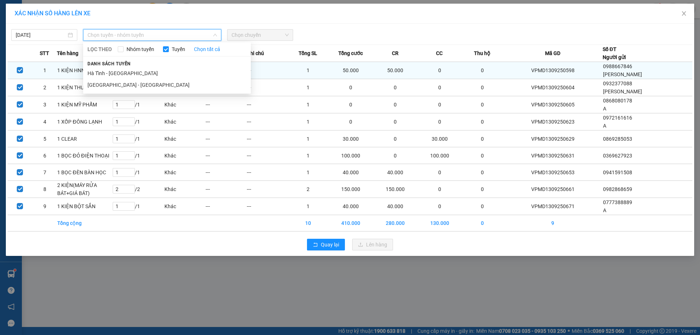
drag, startPoint x: 172, startPoint y: 83, endPoint x: 202, endPoint y: 73, distance: 31.7
click at [172, 84] on li "Hà Nội - Hà Tĩnh" at bounding box center [167, 85] width 168 height 12
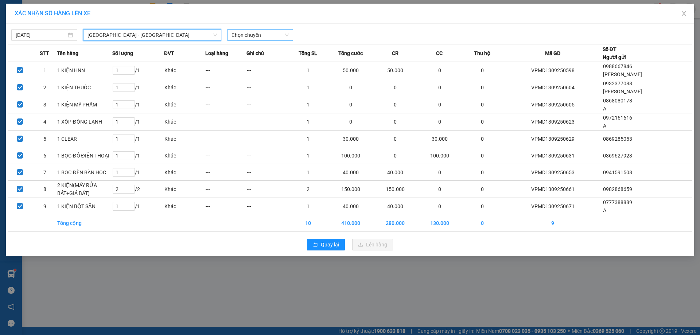
click at [249, 35] on span "Chọn chuyến" at bounding box center [259, 35] width 57 height 11
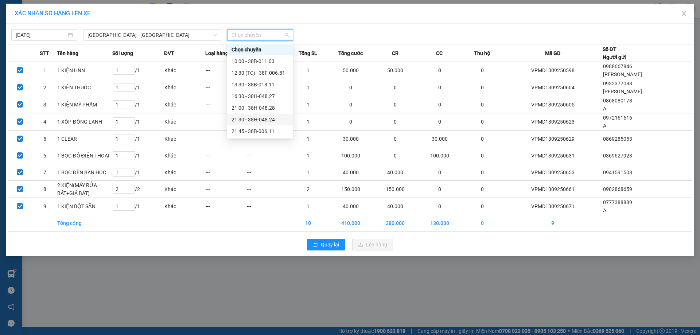
click at [249, 120] on div "21:30 - 38H-048.24" at bounding box center [259, 120] width 57 height 8
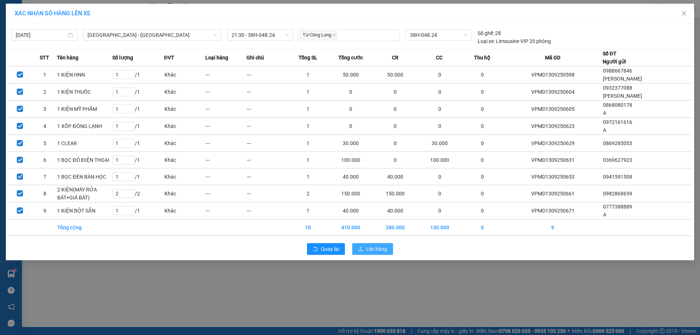
click at [362, 246] on button "Lên hàng" at bounding box center [372, 249] width 41 height 12
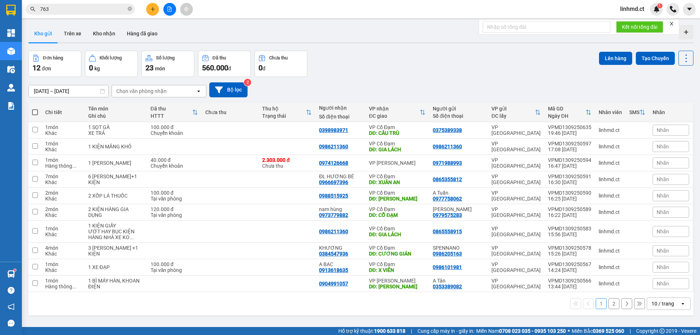
click at [33, 111] on span at bounding box center [35, 112] width 6 height 6
click at [35, 109] on input "checkbox" at bounding box center [35, 109] width 0 height 0
checkbox input "true"
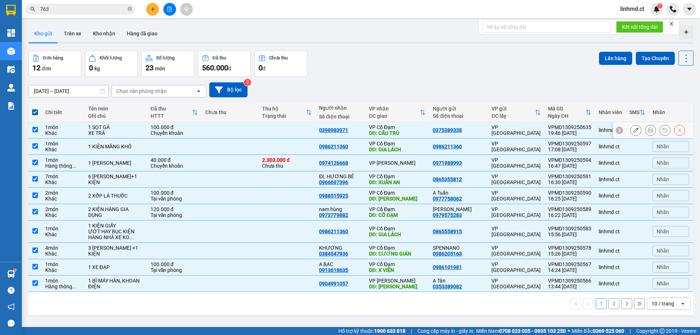
click at [34, 132] on input "checkbox" at bounding box center [34, 129] width 5 height 5
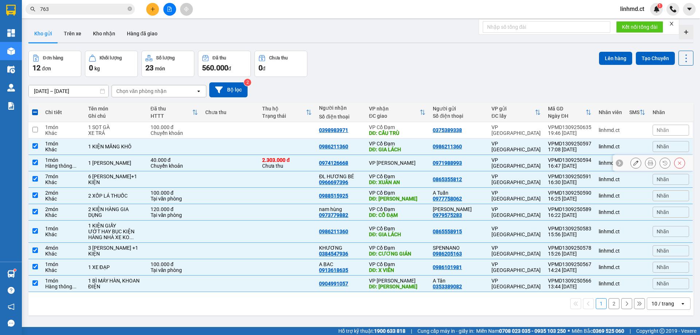
click at [34, 162] on input "checkbox" at bounding box center [34, 162] width 5 height 5
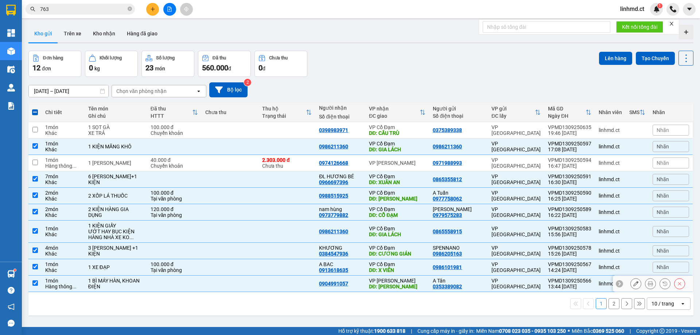
click at [35, 282] on input "checkbox" at bounding box center [34, 282] width 5 height 5
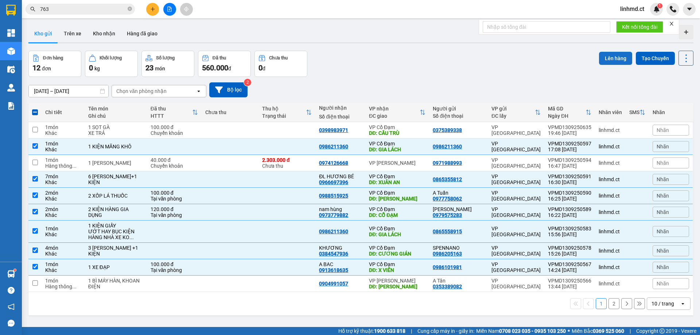
click at [616, 54] on button "Lên hàng" at bounding box center [615, 58] width 33 height 13
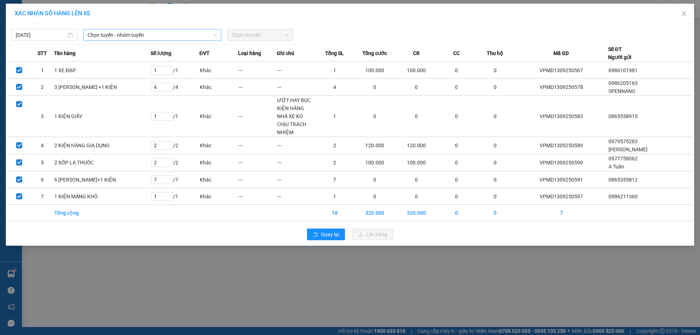
click at [129, 38] on span "Chọn tuyến - nhóm tuyến" at bounding box center [151, 35] width 129 height 11
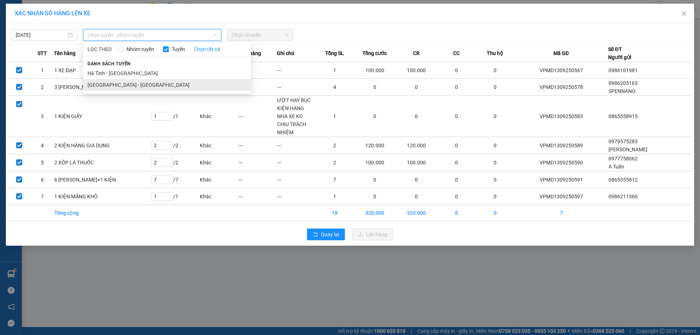
click at [124, 82] on li "Hà Nội - Hà Tĩnh" at bounding box center [167, 85] width 168 height 12
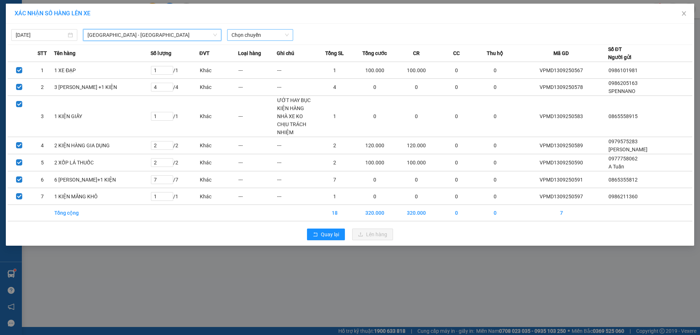
click at [268, 34] on span "Chọn chuyến" at bounding box center [259, 35] width 57 height 11
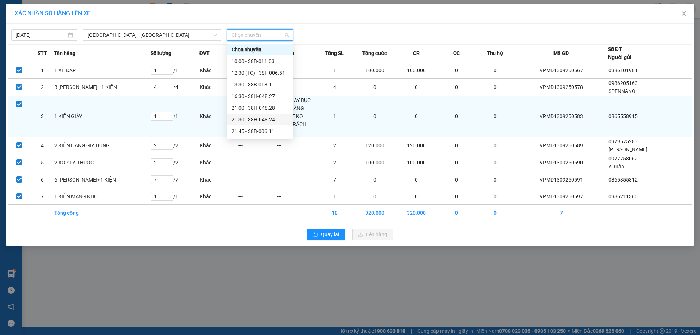
click at [264, 119] on div "21:30 - 38H-048.24" at bounding box center [259, 120] width 57 height 8
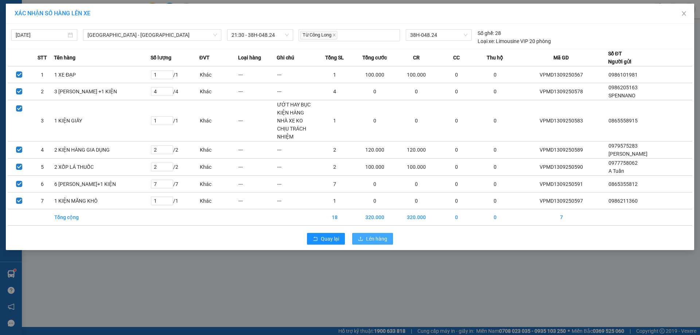
click at [363, 236] on icon "upload" at bounding box center [360, 238] width 5 height 5
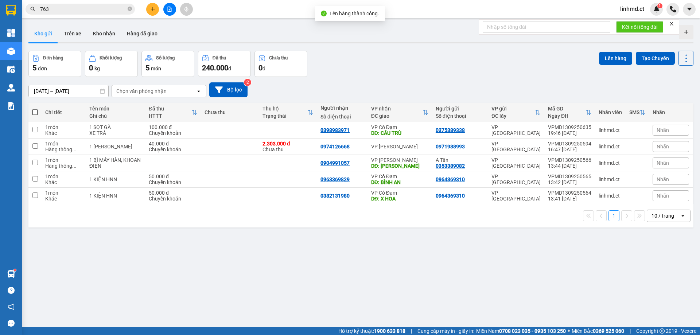
click at [33, 111] on span at bounding box center [35, 112] width 6 height 6
click at [35, 109] on input "checkbox" at bounding box center [35, 109] width 0 height 0
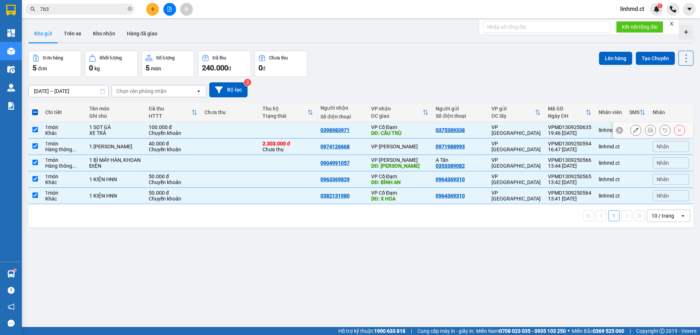
drag, startPoint x: 36, startPoint y: 129, endPoint x: 36, endPoint y: 136, distance: 7.3
click at [36, 131] on input "checkbox" at bounding box center [34, 129] width 5 height 5
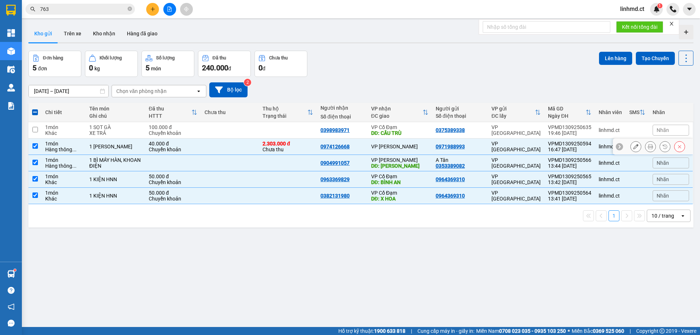
click at [32, 150] on td at bounding box center [34, 147] width 13 height 16
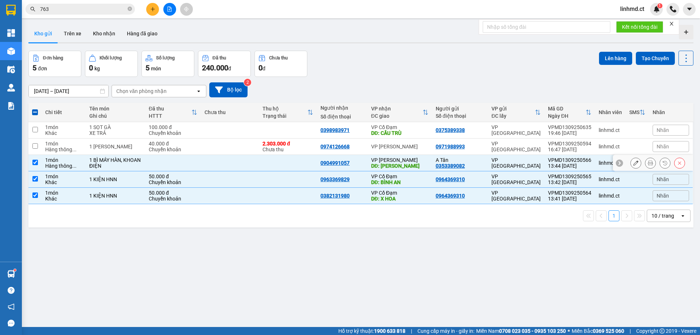
click at [32, 161] on input "checkbox" at bounding box center [34, 162] width 5 height 5
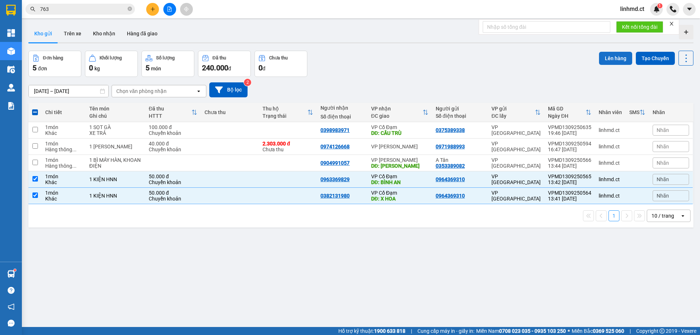
click at [617, 57] on button "Lên hàng" at bounding box center [615, 58] width 33 height 13
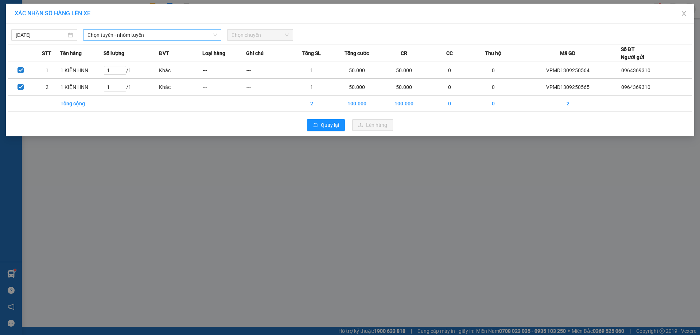
click at [184, 39] on span "Chọn tuyến - nhóm tuyến" at bounding box center [151, 35] width 129 height 11
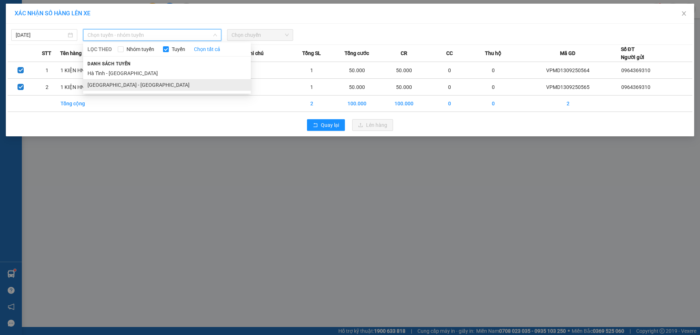
click at [177, 82] on li "Hà Nội - Hà Tĩnh" at bounding box center [167, 85] width 168 height 12
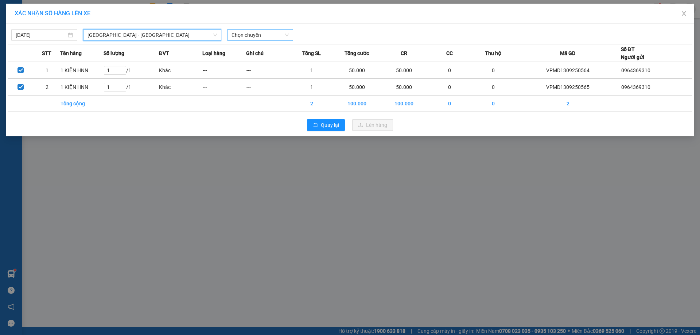
click at [249, 36] on span "Chọn chuyến" at bounding box center [259, 35] width 57 height 11
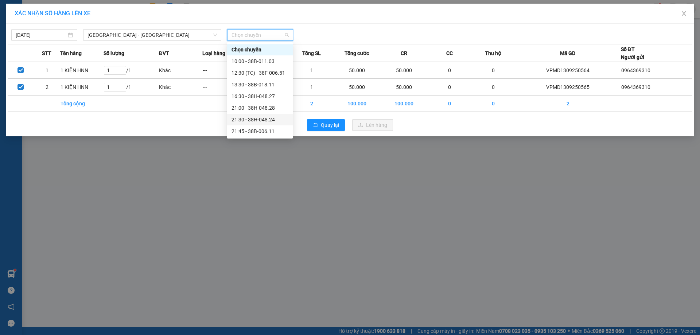
click at [264, 118] on div "21:30 - 38H-048.24" at bounding box center [259, 120] width 57 height 8
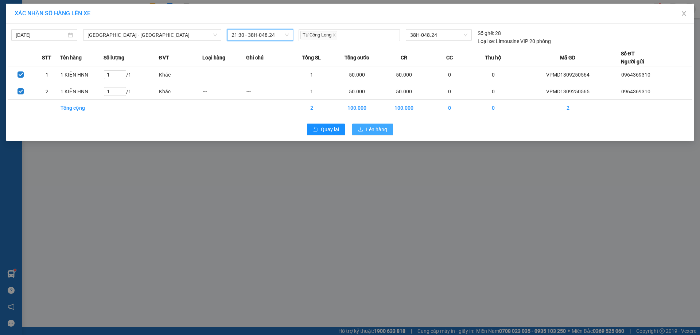
click at [361, 131] on icon "upload" at bounding box center [360, 129] width 4 height 4
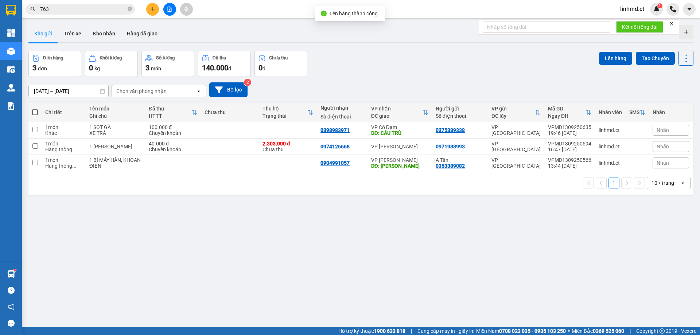
click at [35, 110] on span at bounding box center [35, 112] width 6 height 6
click at [35, 109] on input "checkbox" at bounding box center [35, 109] width 0 height 0
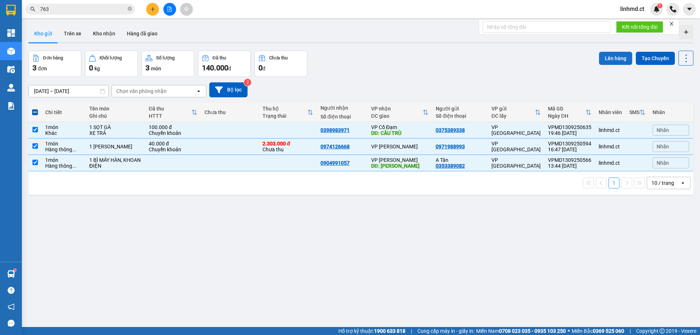
click at [602, 55] on button "Lên hàng" at bounding box center [615, 58] width 33 height 13
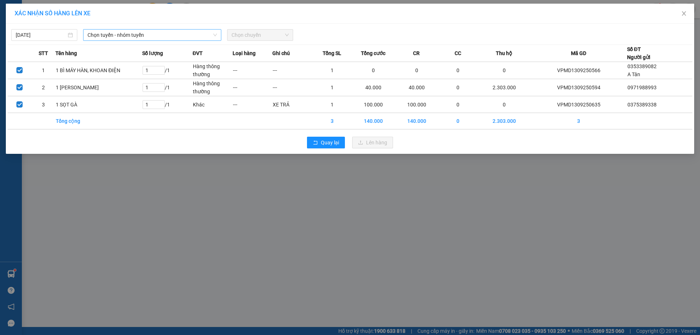
click at [200, 34] on span "Chọn tuyến - nhóm tuyến" at bounding box center [151, 35] width 129 height 11
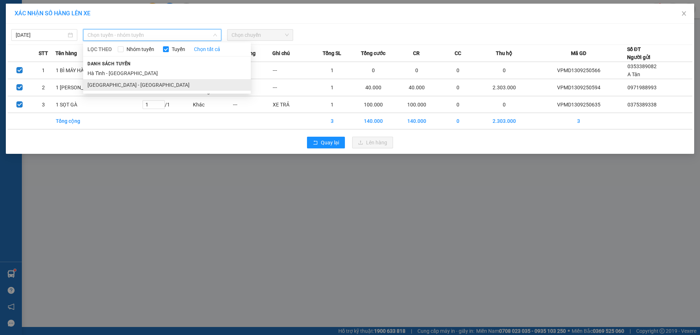
click at [194, 82] on li "Hà Nội - Hà Tĩnh" at bounding box center [167, 85] width 168 height 12
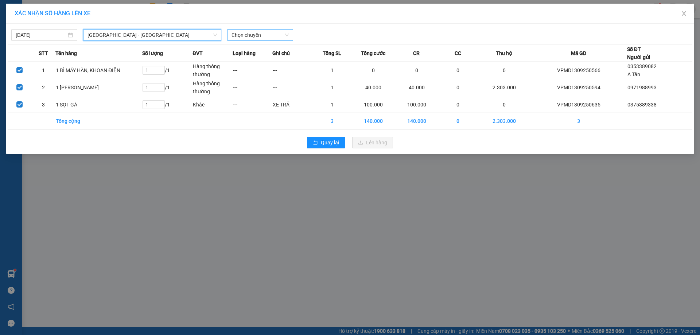
click at [252, 39] on span "Chọn chuyến" at bounding box center [259, 35] width 57 height 11
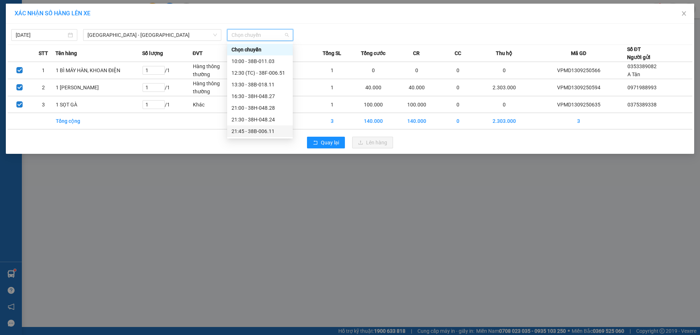
click at [265, 126] on div "21:45 - 38B-006.11" at bounding box center [260, 131] width 66 height 12
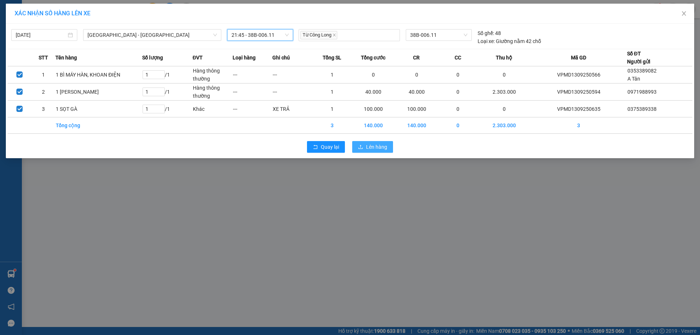
click at [375, 147] on span "Lên hàng" at bounding box center [376, 147] width 21 height 8
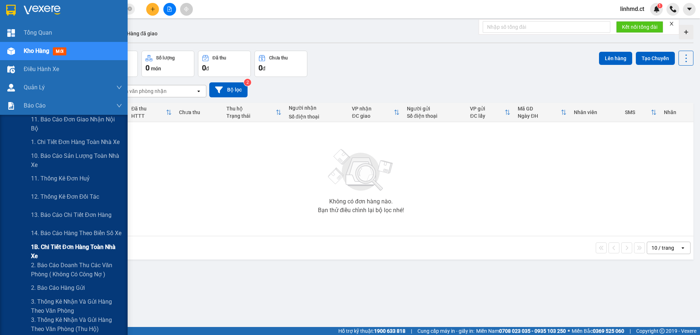
click at [58, 252] on span "1B. Chi tiết đơn hàng toàn nhà xe" at bounding box center [76, 251] width 91 height 18
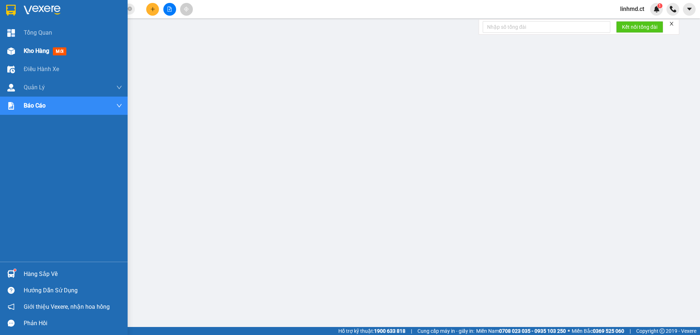
click at [36, 48] on span "Kho hàng" at bounding box center [37, 50] width 26 height 7
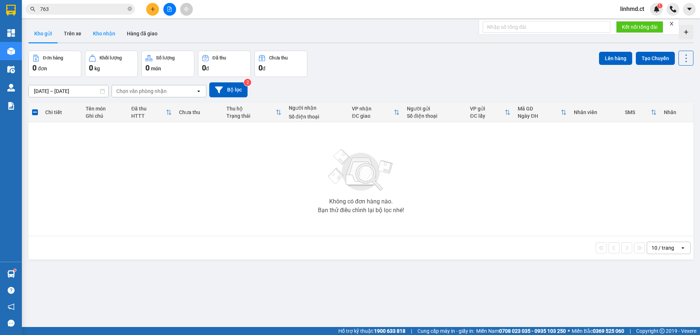
click at [103, 32] on button "Kho nhận" at bounding box center [104, 33] width 34 height 17
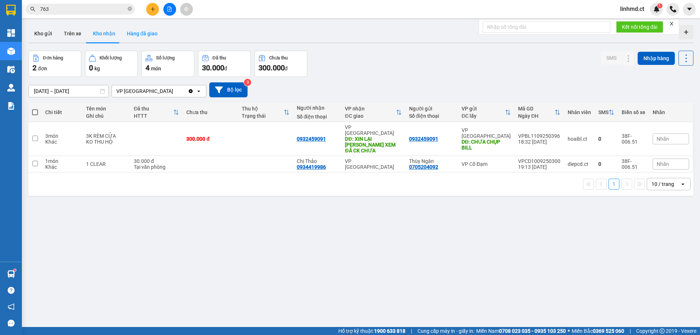
click at [136, 35] on button "Hàng đã giao" at bounding box center [142, 33] width 42 height 17
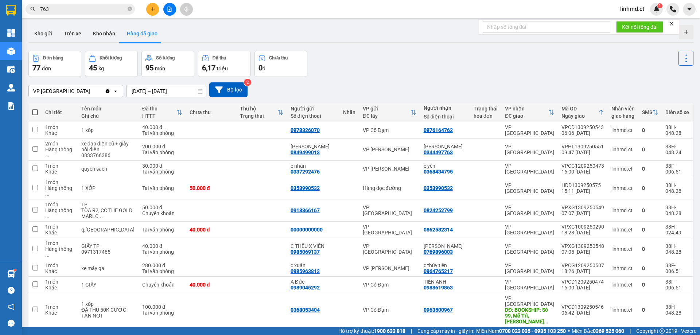
click at [545, 333] on button "2" at bounding box center [550, 338] width 11 height 11
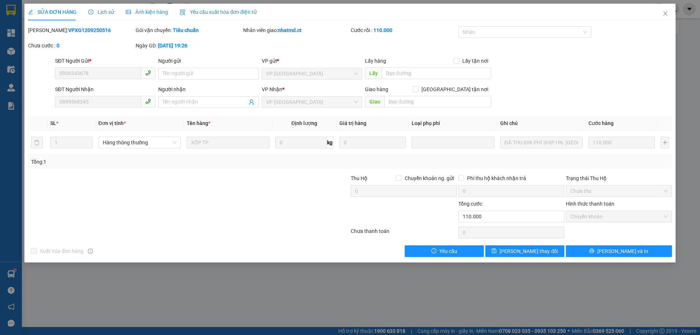
click at [99, 13] on span "Lịch sử" at bounding box center [101, 12] width 26 height 6
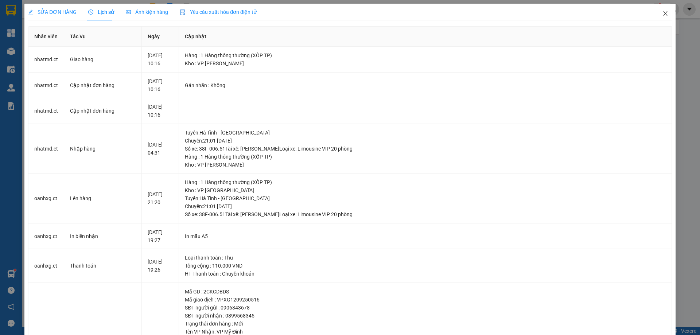
click at [662, 12] on icon "close" at bounding box center [665, 14] width 6 height 6
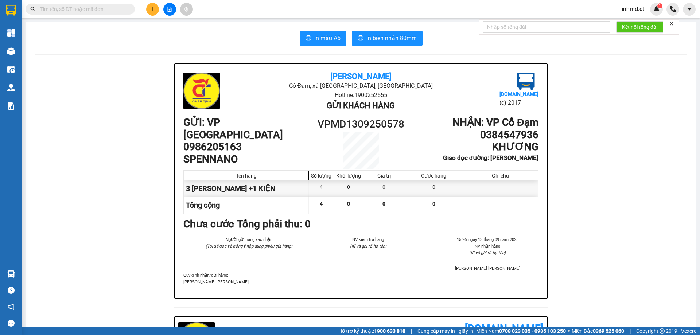
click at [56, 7] on input "text" at bounding box center [83, 9] width 86 height 8
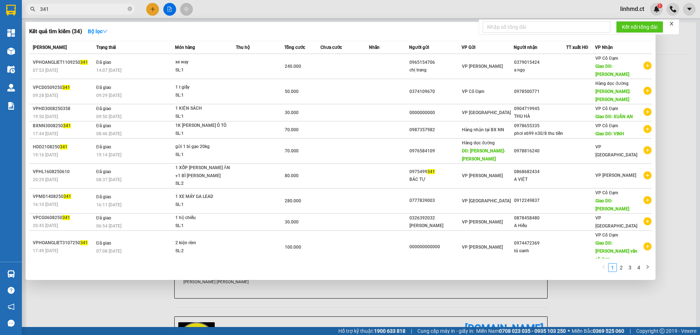
click at [59, 9] on input "341" at bounding box center [83, 9] width 86 height 8
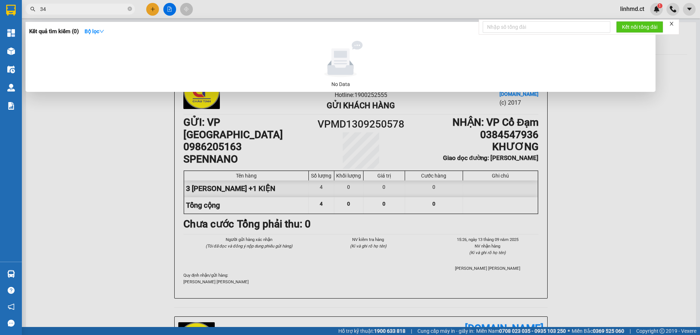
type input "3"
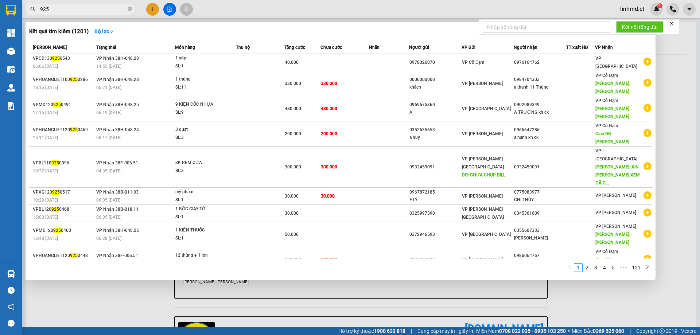
drag, startPoint x: 101, startPoint y: 8, endPoint x: 52, endPoint y: 11, distance: 48.6
click at [52, 11] on input "925" at bounding box center [83, 9] width 86 height 8
click at [51, 11] on input "925" at bounding box center [83, 9] width 86 height 8
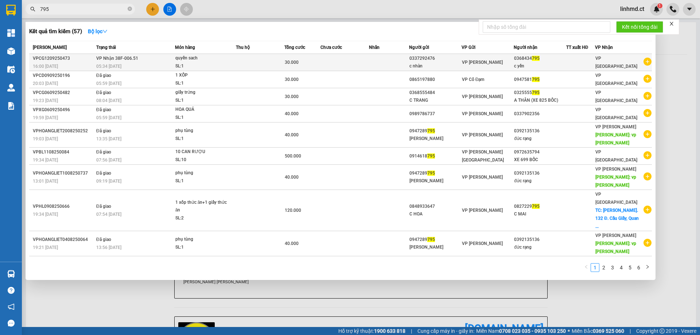
type input "795"
click at [204, 66] on div "SL: 1" at bounding box center [202, 66] width 55 height 8
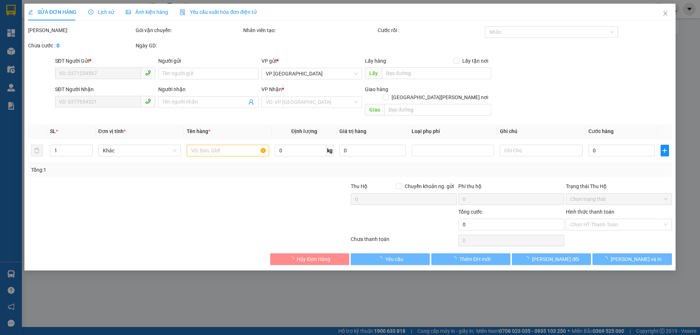
type input "0337292476"
type input "c nhàn"
type input "0368434795"
type input "c yến"
type input "30.000"
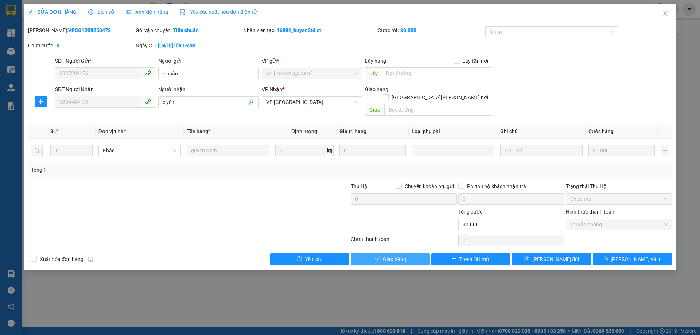
click at [393, 255] on span "Giao hàng" at bounding box center [394, 259] width 23 height 8
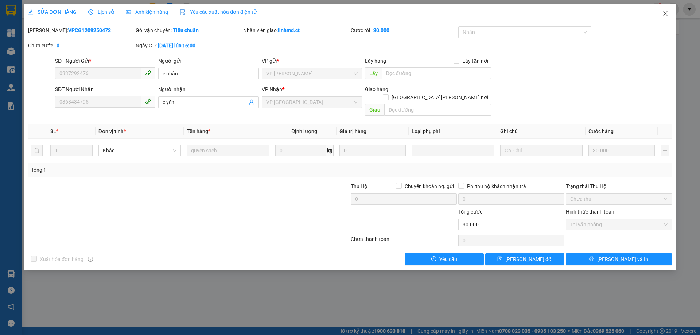
click at [669, 13] on span "Close" at bounding box center [665, 14] width 20 height 20
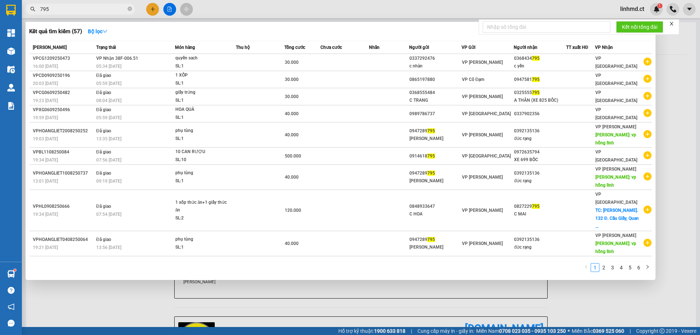
click at [74, 9] on input "795" at bounding box center [83, 9] width 86 height 8
click at [73, 9] on input "795" at bounding box center [83, 9] width 86 height 8
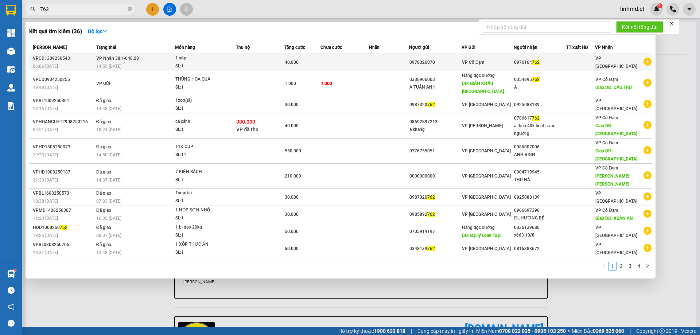
type input "762"
click at [224, 66] on div "SL: 1" at bounding box center [202, 66] width 55 height 8
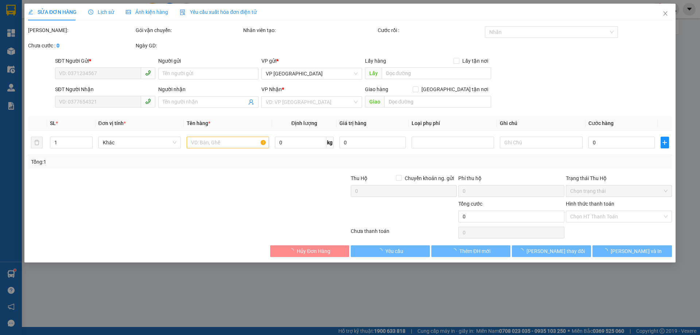
type input "0978326070"
type input "0976164762"
type input "40.000"
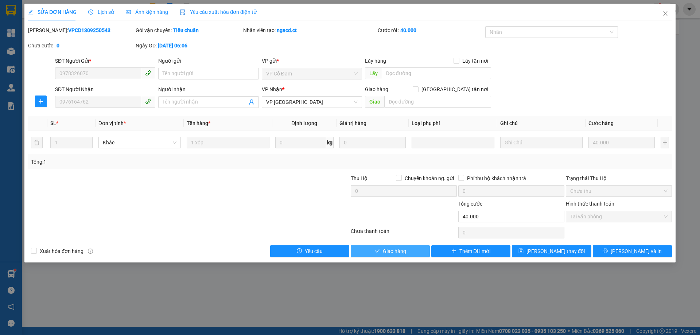
click at [404, 250] on span "Giao hàng" at bounding box center [394, 251] width 23 height 8
